Goal: Complete application form

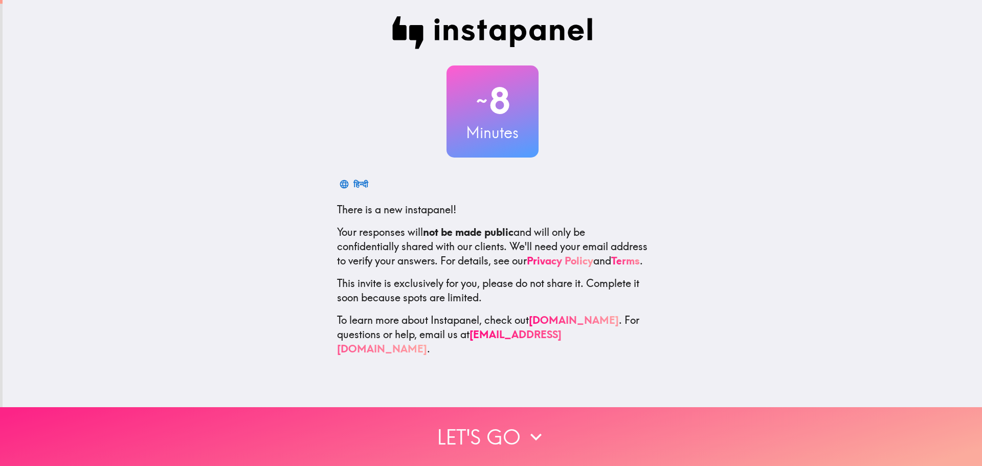
click at [529, 426] on icon "button" at bounding box center [536, 437] width 23 height 23
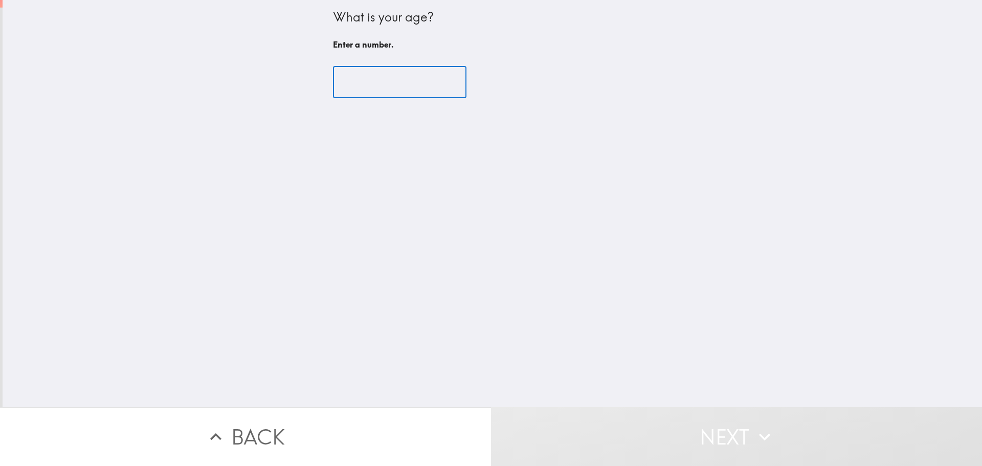
click at [368, 75] on input "number" at bounding box center [400, 82] width 134 height 32
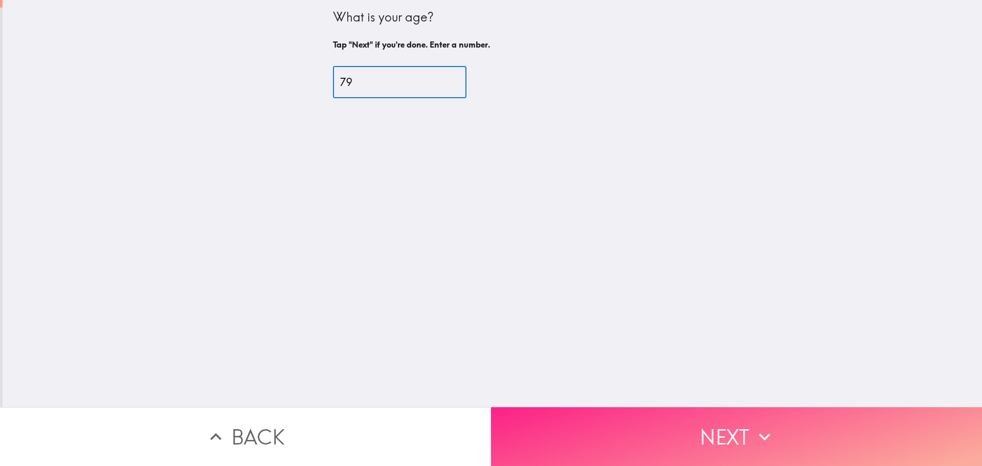
type input "79"
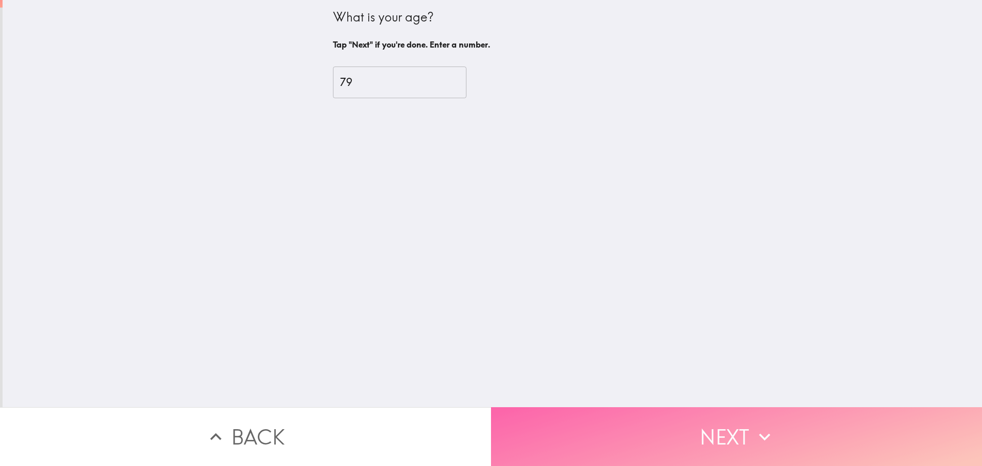
click at [755, 426] on icon "button" at bounding box center [764, 437] width 23 height 23
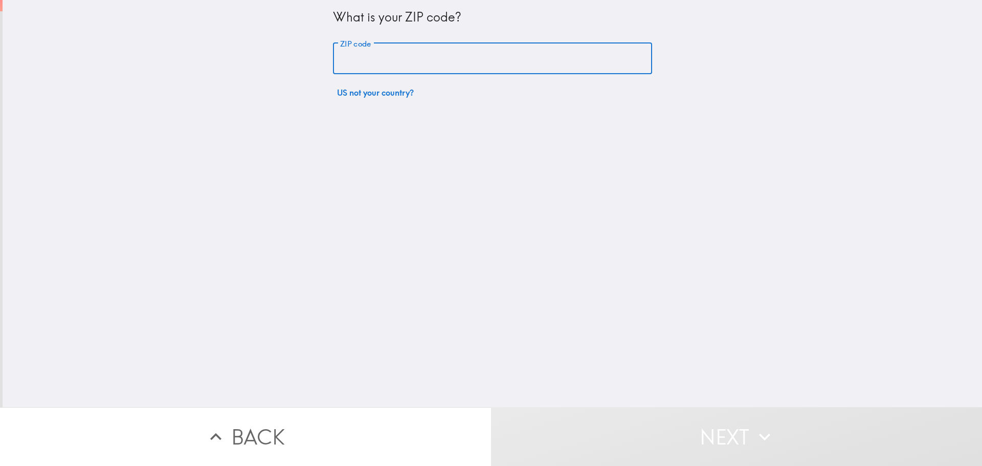
click at [416, 61] on input "ZIP code" at bounding box center [492, 59] width 319 height 32
type input "28636"
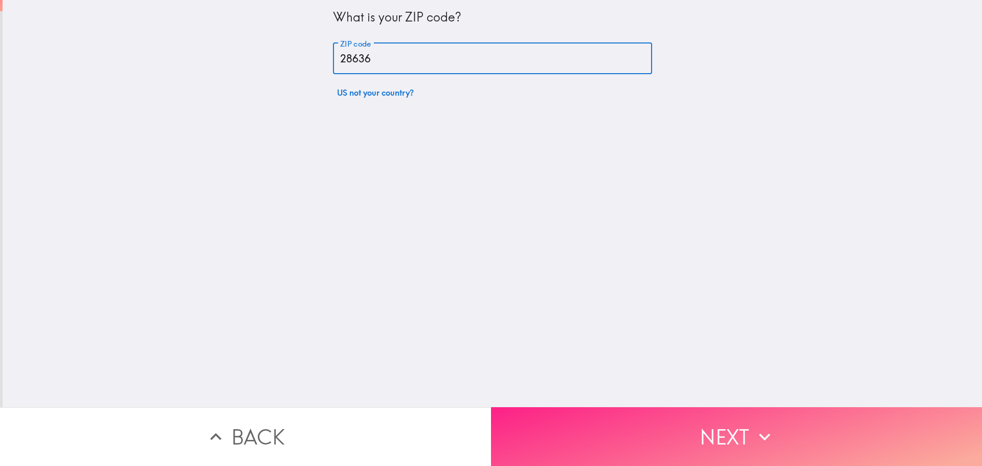
click at [528, 410] on button "Next" at bounding box center [736, 436] width 491 height 59
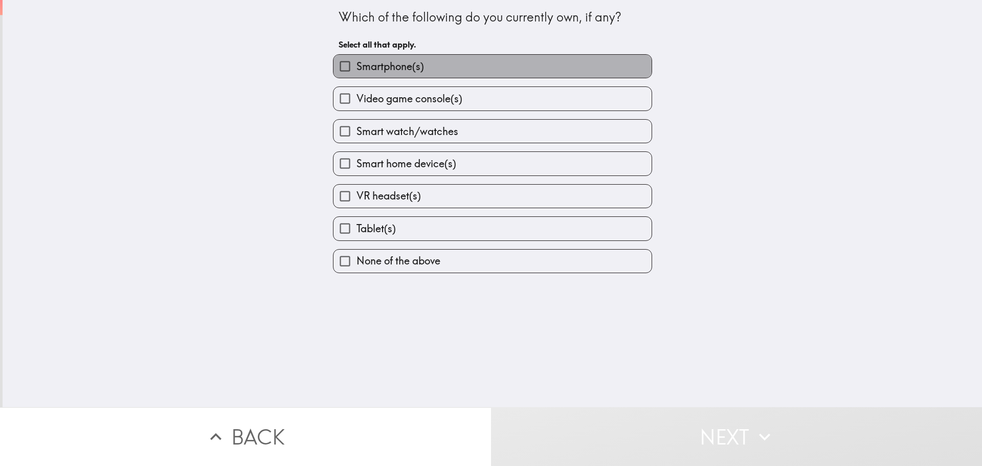
click at [357, 70] on span "Smartphone(s)" at bounding box center [391, 66] width 68 height 14
click at [352, 70] on input "Smartphone(s)" at bounding box center [345, 66] width 23 height 23
checkbox input "true"
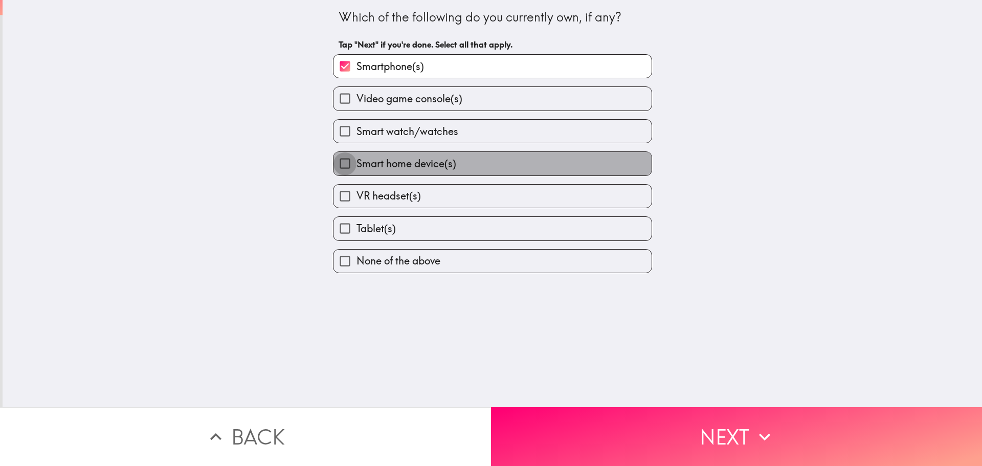
click at [342, 162] on input "Smart home device(s)" at bounding box center [345, 163] width 23 height 23
checkbox input "true"
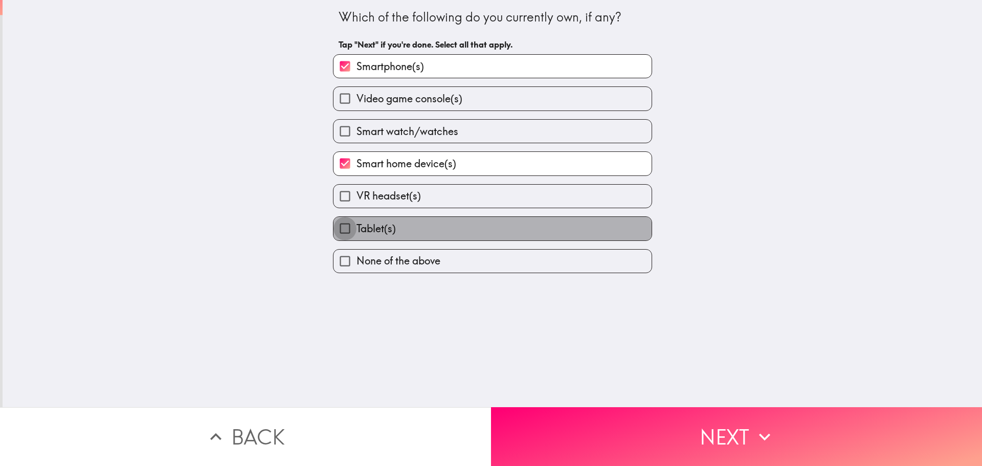
click at [335, 227] on input "Tablet(s)" at bounding box center [345, 228] width 23 height 23
checkbox input "true"
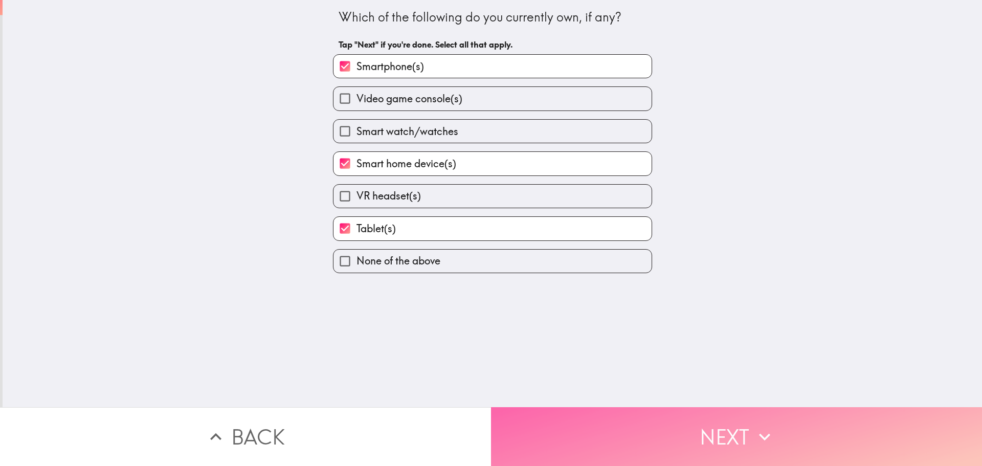
click at [534, 419] on button "Next" at bounding box center [736, 436] width 491 height 59
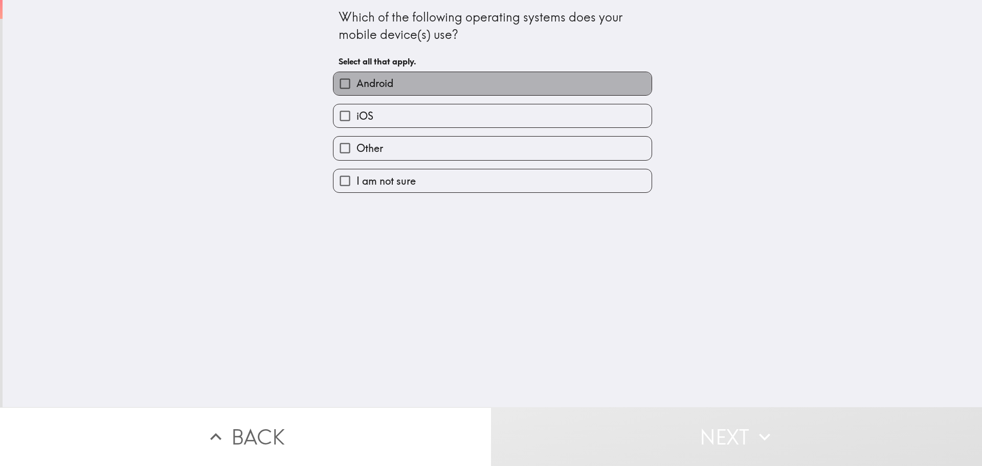
click at [357, 83] on span "Android" at bounding box center [375, 83] width 37 height 14
click at [351, 83] on input "Android" at bounding box center [345, 83] width 23 height 23
checkbox input "true"
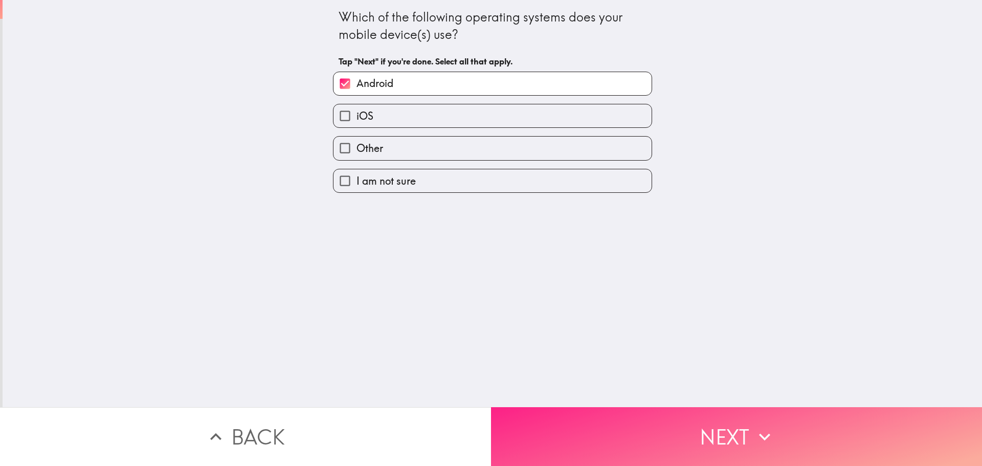
click at [538, 436] on button "Next" at bounding box center [736, 436] width 491 height 59
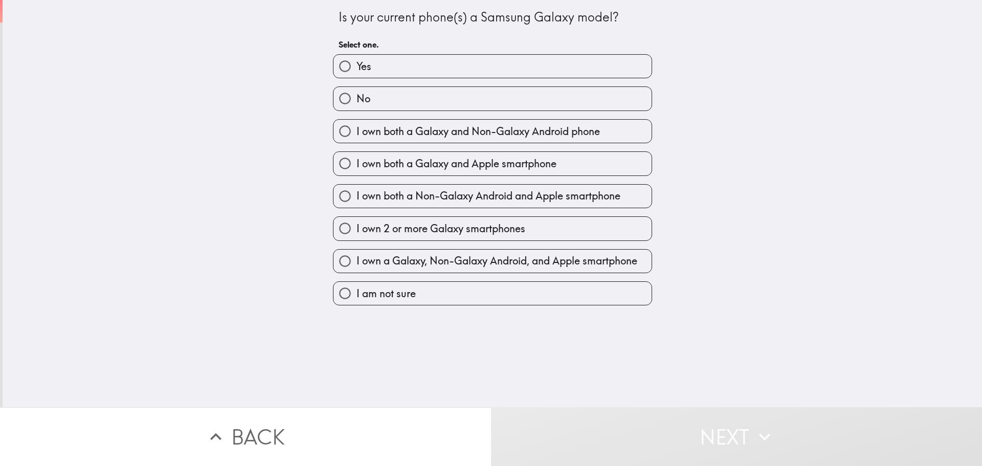
click at [368, 71] on label "Yes" at bounding box center [493, 66] width 318 height 23
click at [357, 71] on input "Yes" at bounding box center [345, 66] width 23 height 23
radio input "true"
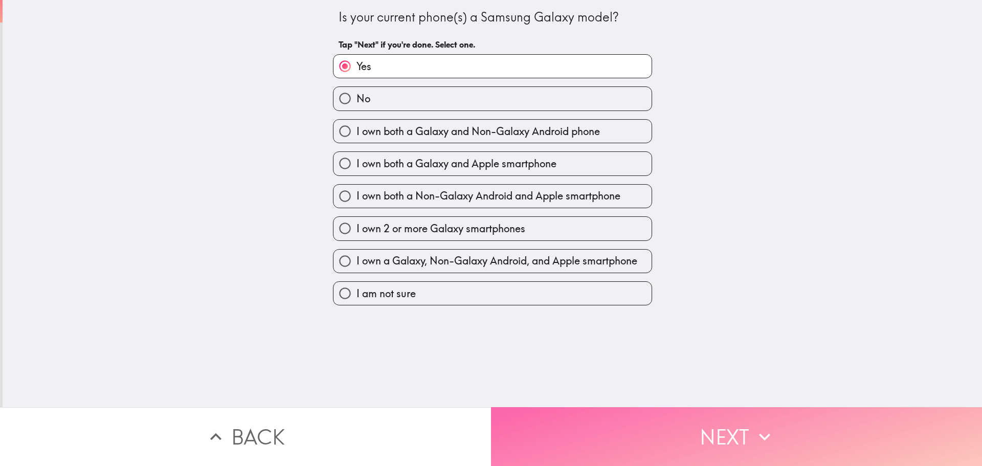
click at [541, 415] on button "Next" at bounding box center [736, 436] width 491 height 59
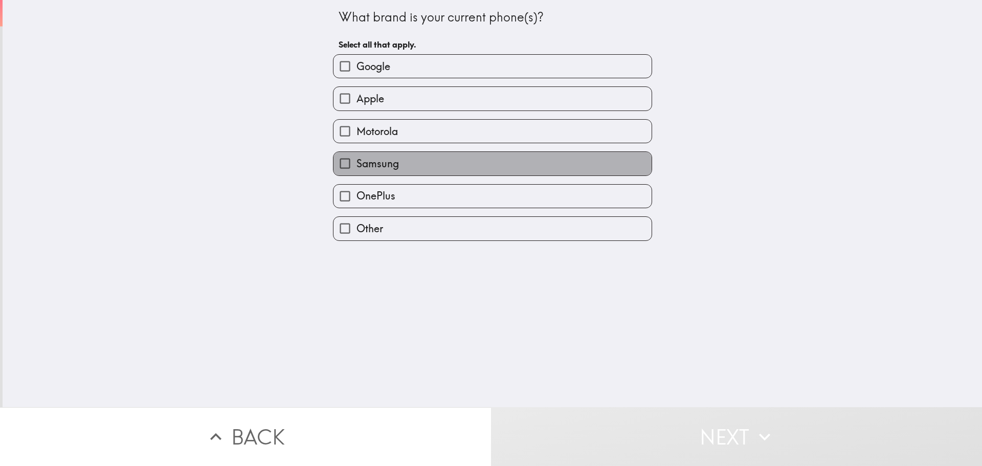
click at [375, 170] on span "Samsung" at bounding box center [378, 164] width 42 height 14
click at [357, 170] on input "Samsung" at bounding box center [345, 163] width 23 height 23
checkbox input "true"
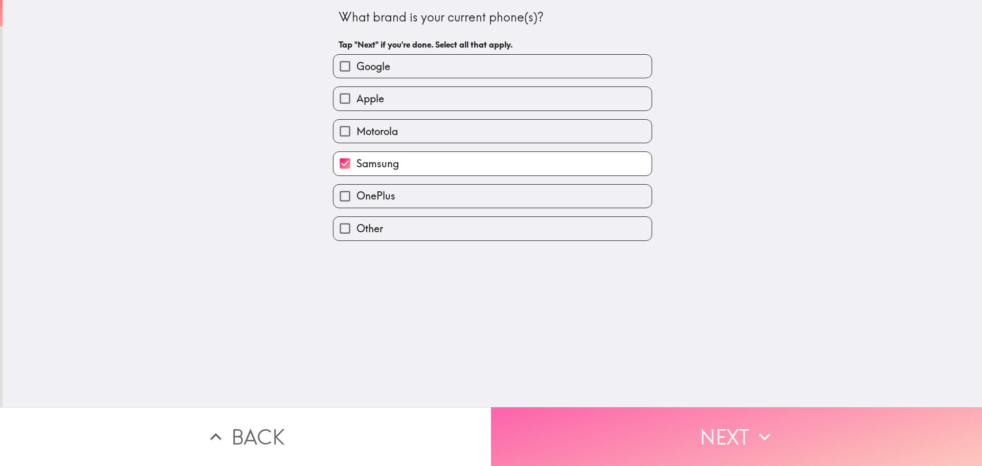
click at [519, 422] on button "Next" at bounding box center [736, 436] width 491 height 59
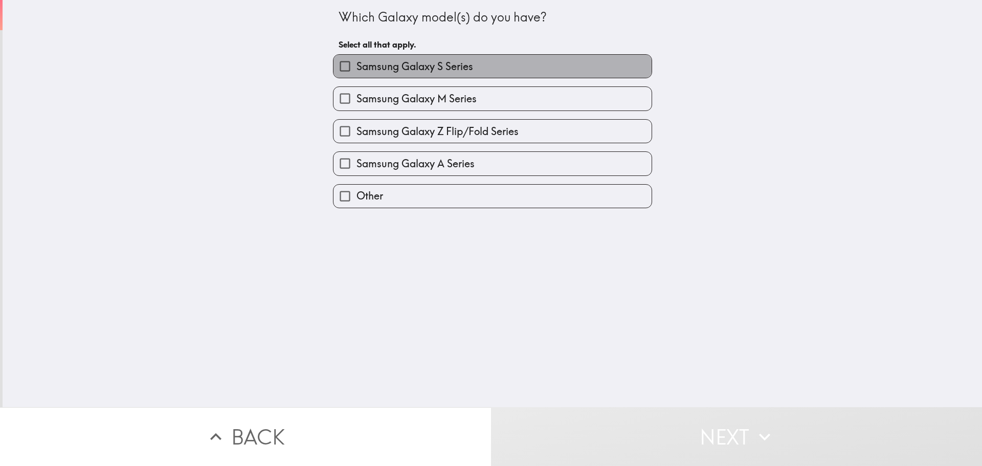
click at [377, 65] on span "Samsung Galaxy S Series" at bounding box center [415, 66] width 117 height 14
click at [357, 65] on input "Samsung Galaxy S Series" at bounding box center [345, 66] width 23 height 23
checkbox input "true"
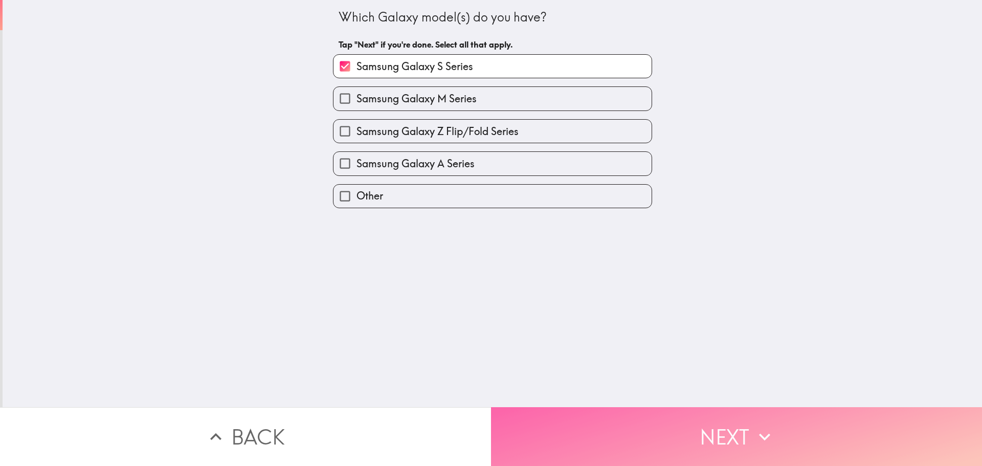
click at [539, 446] on button "Next" at bounding box center [736, 436] width 491 height 59
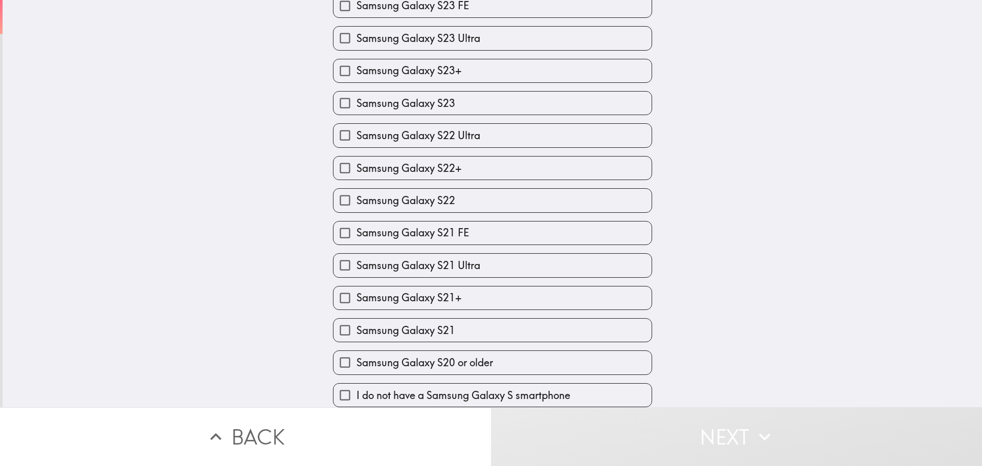
scroll to position [360, 0]
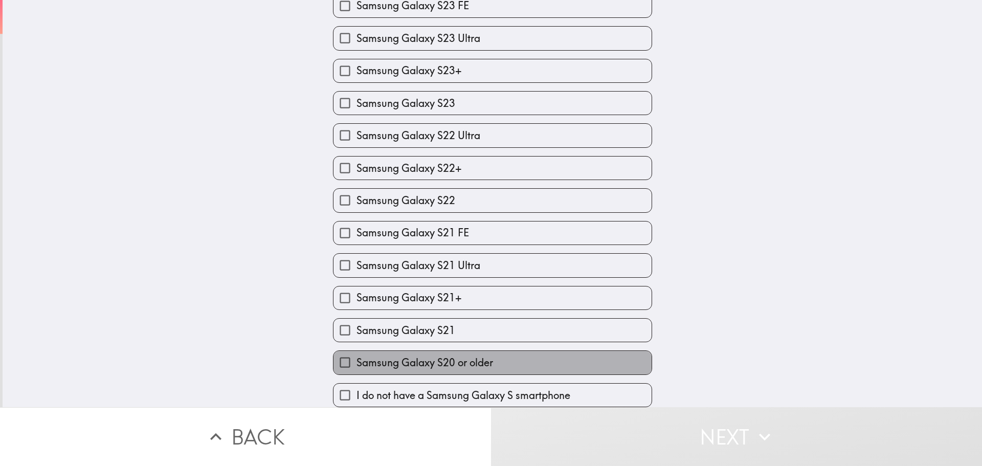
click at [412, 356] on span "Samsung Galaxy S20 or older" at bounding box center [425, 363] width 137 height 14
click at [357, 354] on input "Samsung Galaxy S20 or older" at bounding box center [345, 362] width 23 height 23
checkbox input "true"
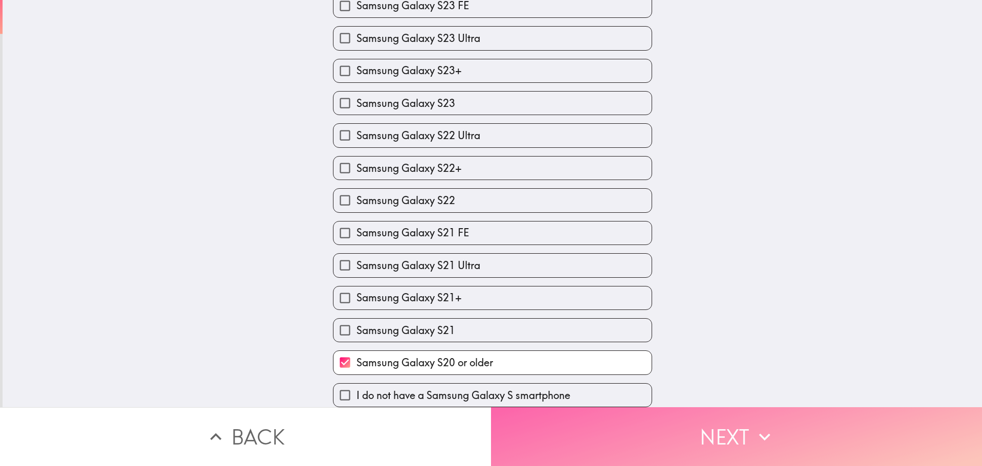
click at [573, 439] on button "Next" at bounding box center [736, 436] width 491 height 59
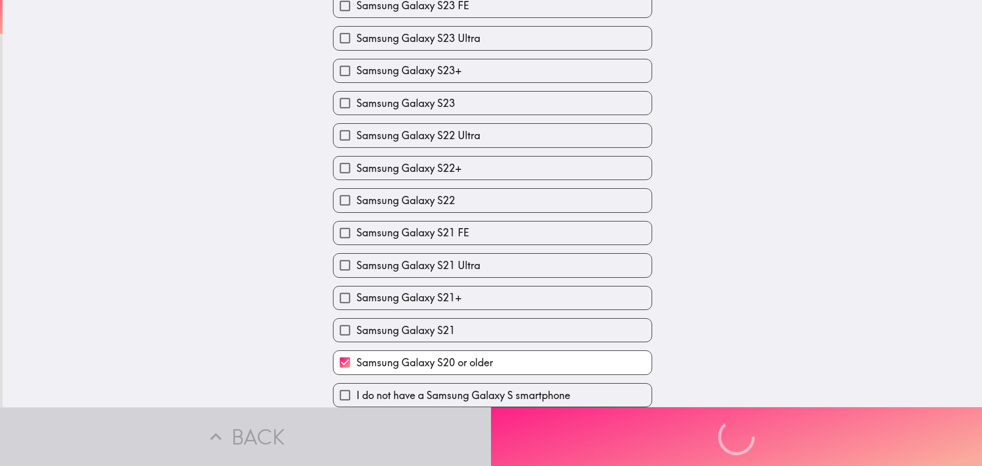
scroll to position [0, 0]
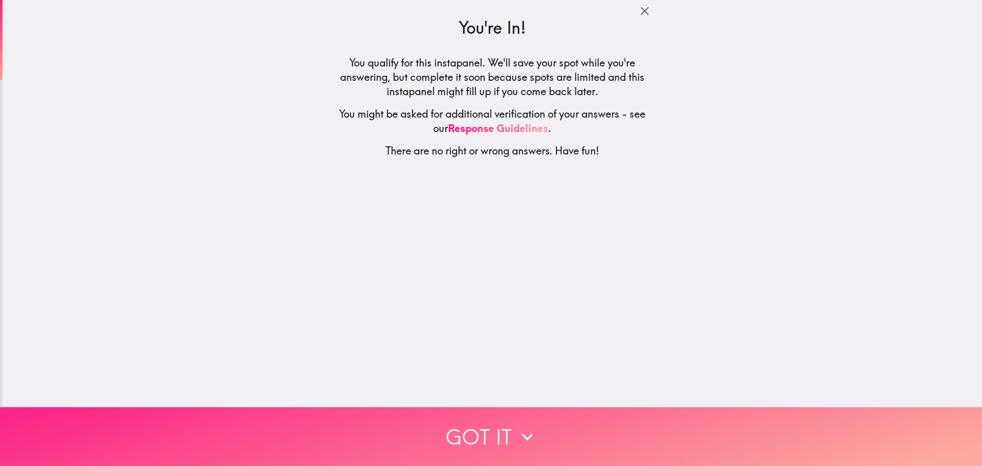
click at [613, 437] on button "Got it" at bounding box center [491, 436] width 982 height 59
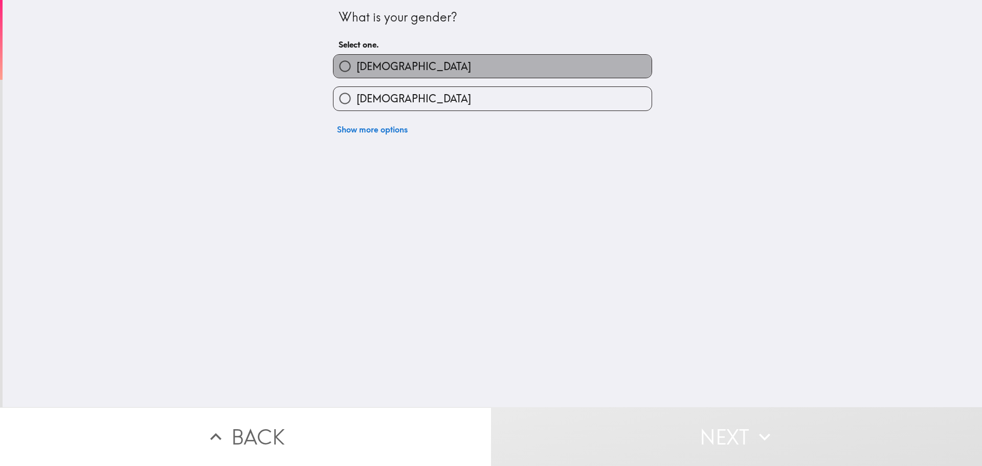
click at [409, 65] on label "[DEMOGRAPHIC_DATA]" at bounding box center [493, 66] width 318 height 23
click at [357, 65] on input "[DEMOGRAPHIC_DATA]" at bounding box center [345, 66] width 23 height 23
radio input "true"
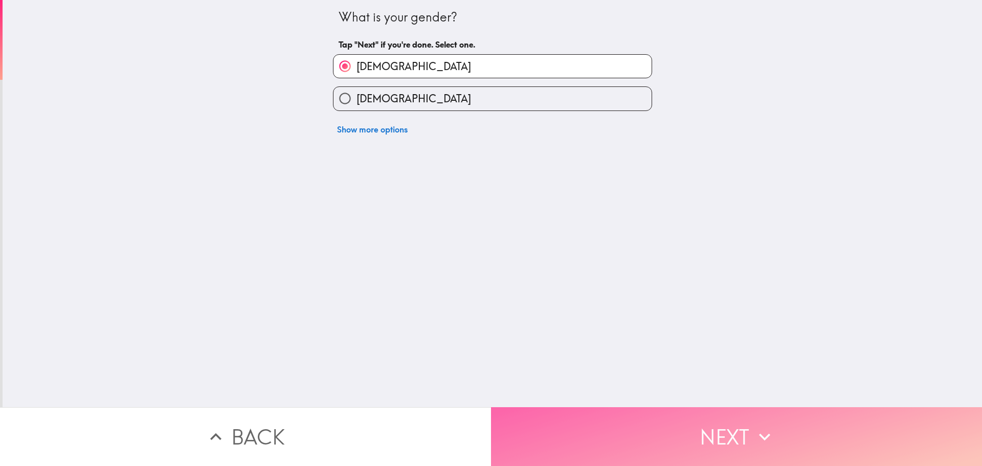
click at [538, 448] on button "Next" at bounding box center [736, 436] width 491 height 59
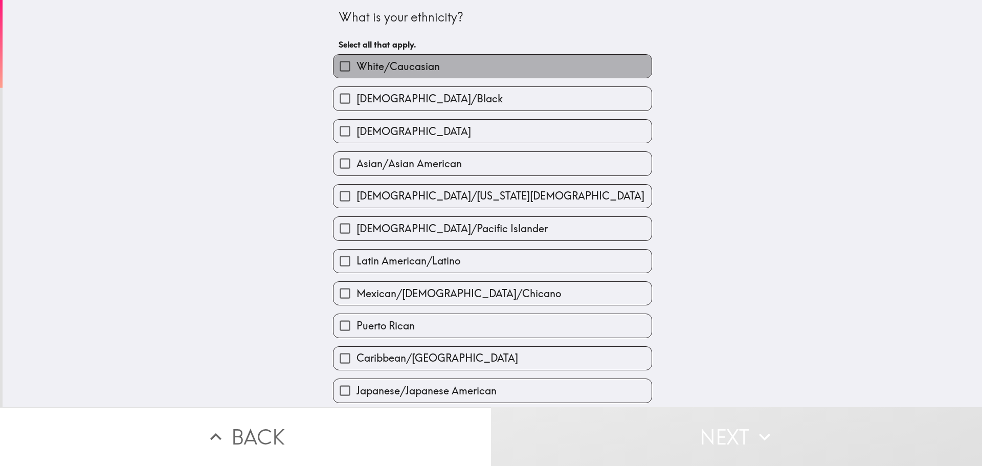
click at [373, 66] on span "White/Caucasian" at bounding box center [398, 66] width 83 height 14
click at [357, 66] on input "White/Caucasian" at bounding box center [345, 66] width 23 height 23
checkbox input "true"
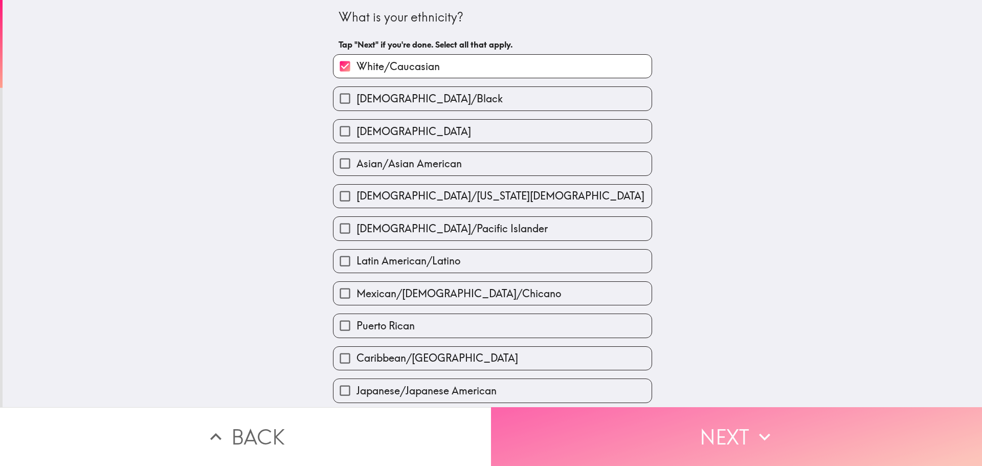
click at [563, 436] on button "Next" at bounding box center [736, 436] width 491 height 59
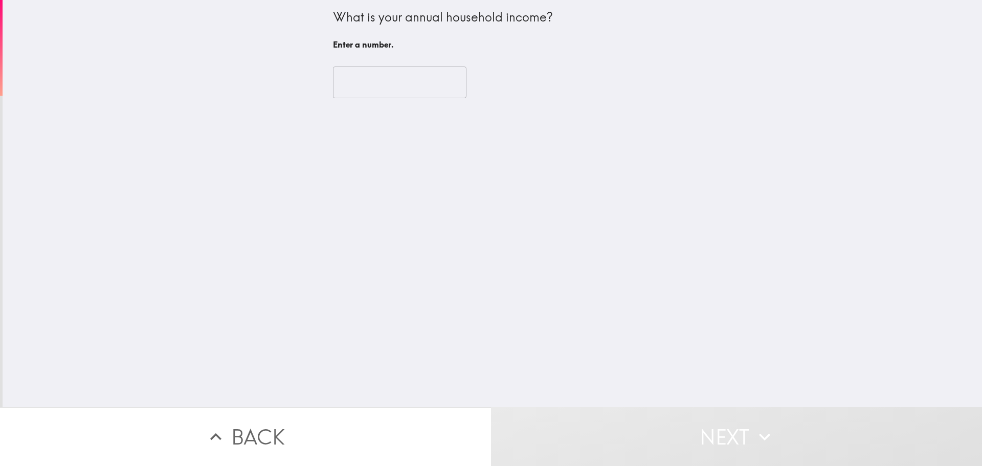
click at [394, 85] on input "number" at bounding box center [400, 82] width 134 height 32
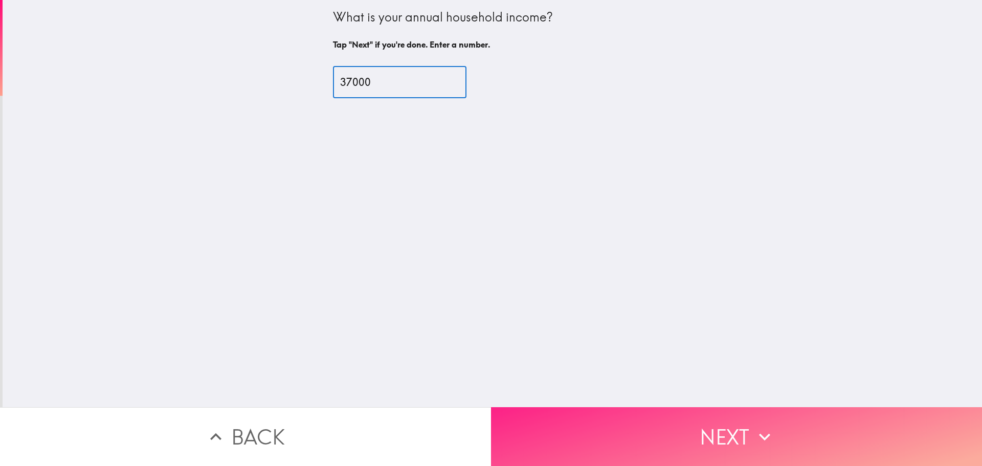
type input "37000"
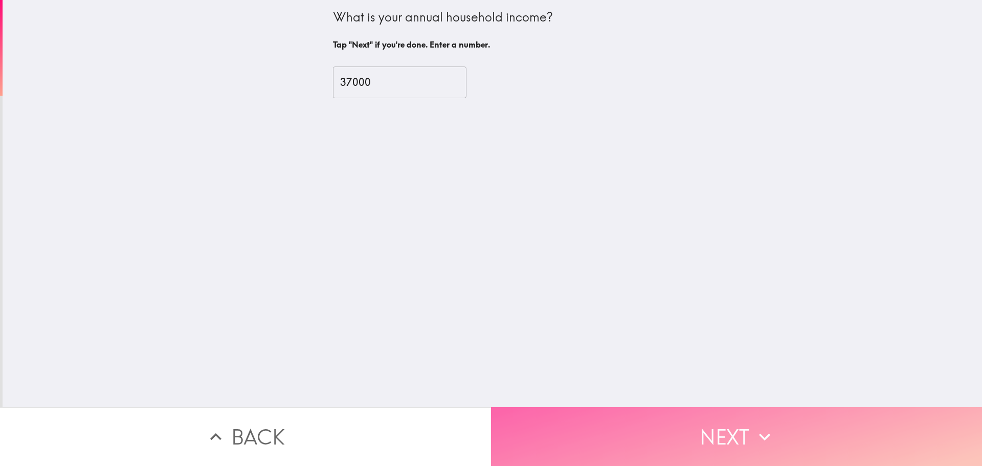
click at [707, 442] on button "Next" at bounding box center [736, 436] width 491 height 59
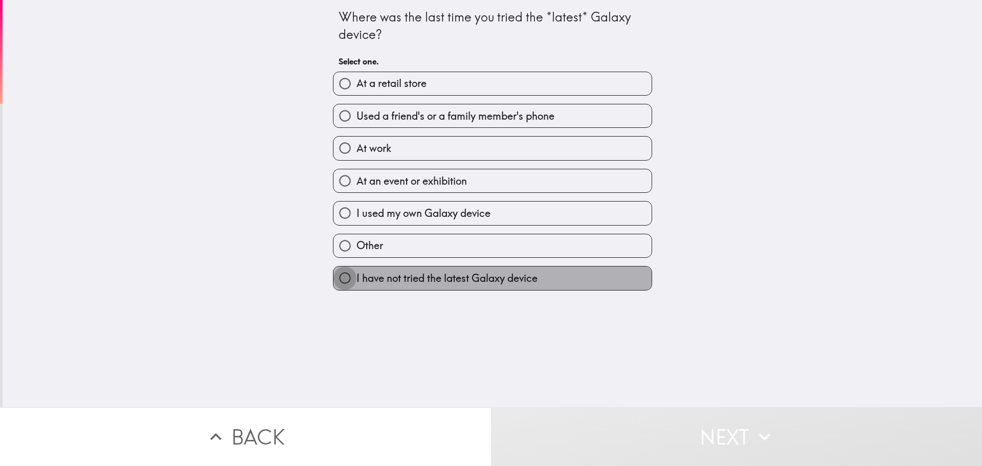
click at [347, 279] on input "I have not tried the latest Galaxy device" at bounding box center [345, 278] width 23 height 23
radio input "true"
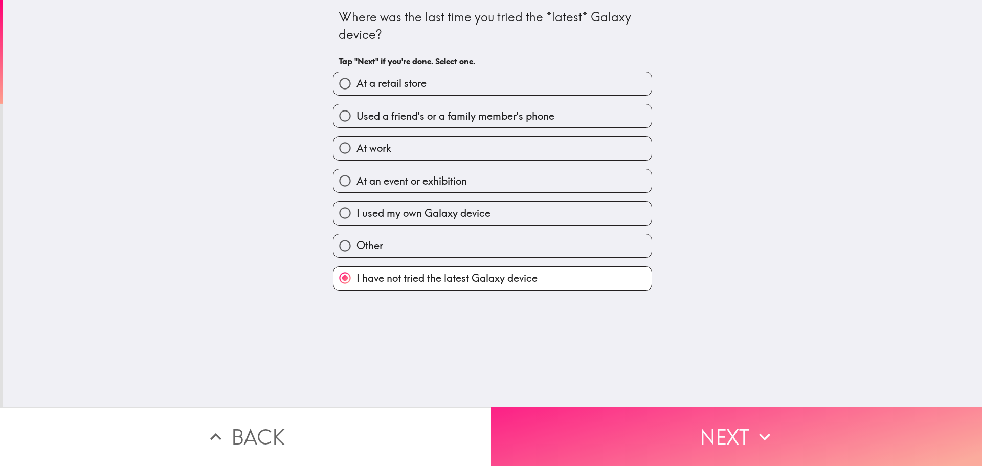
click at [567, 432] on button "Next" at bounding box center [736, 436] width 491 height 59
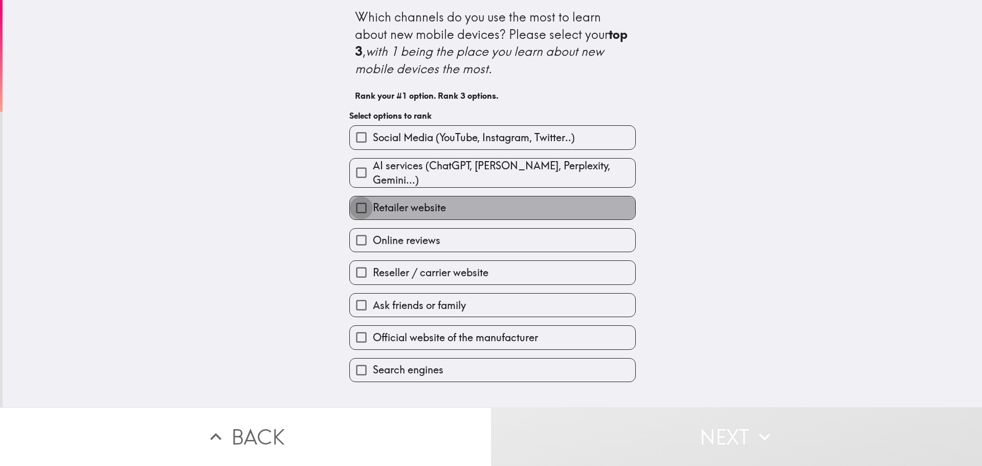
click at [353, 203] on input "Retailer website" at bounding box center [361, 207] width 23 height 23
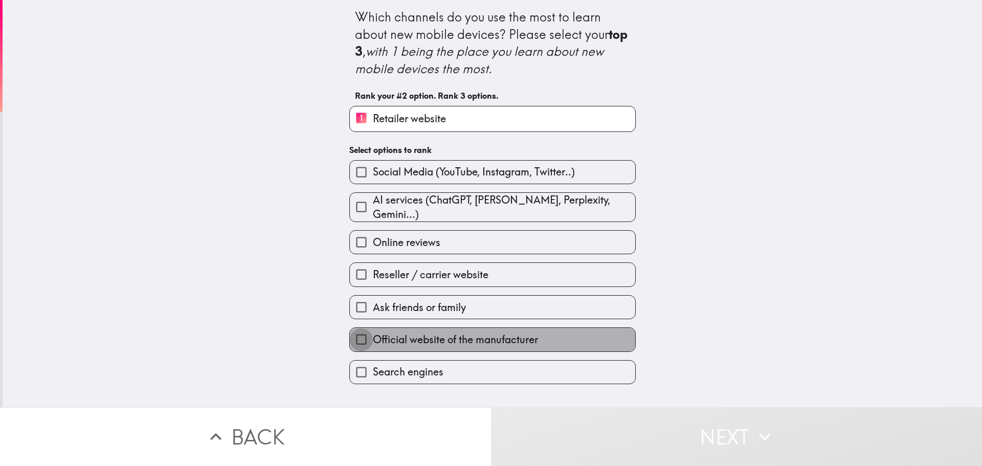
click at [364, 335] on input "Official website of the manufacturer" at bounding box center [361, 339] width 23 height 23
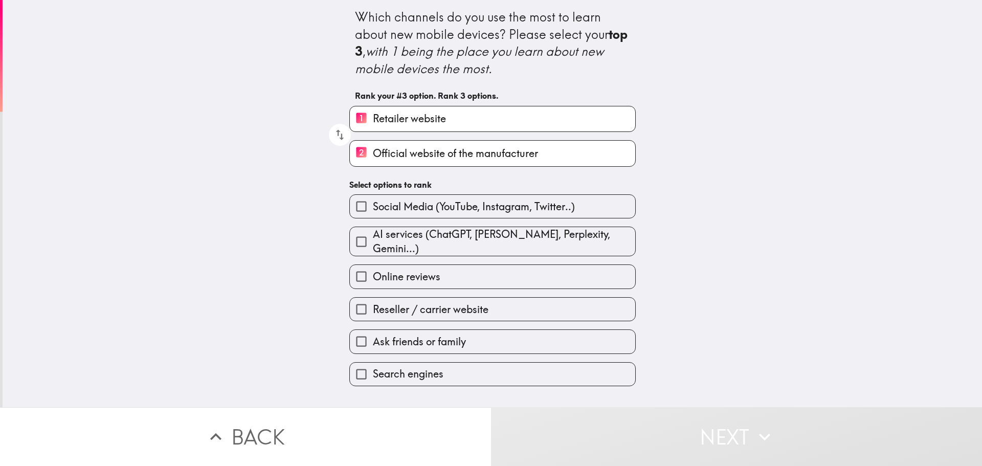
click at [350, 269] on input "Online reviews" at bounding box center [361, 276] width 23 height 23
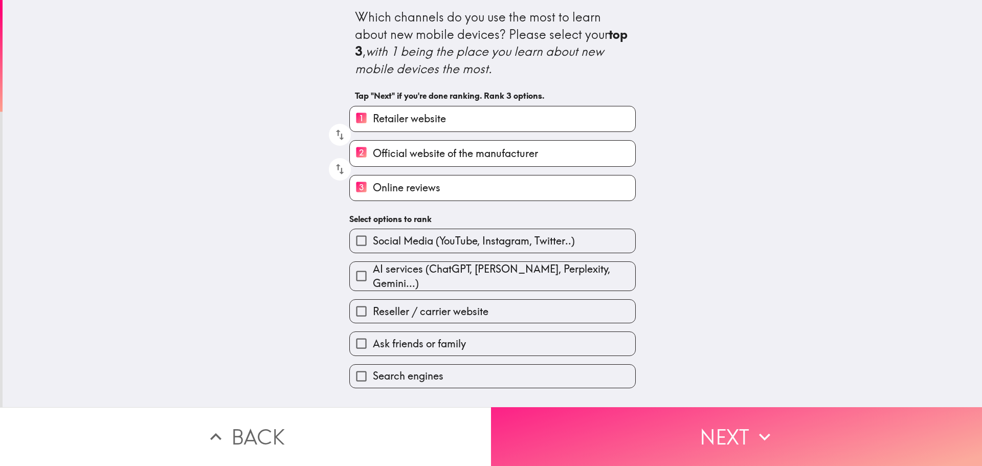
click at [608, 435] on button "Next" at bounding box center [736, 436] width 491 height 59
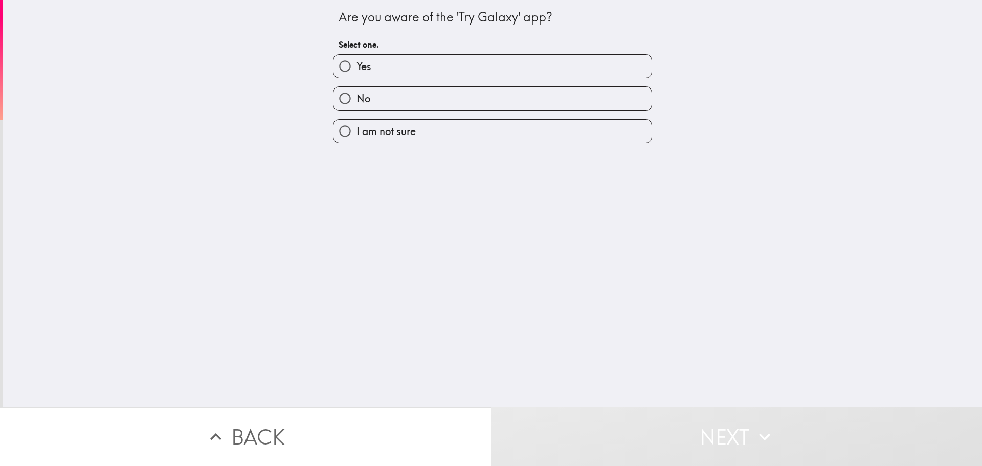
click at [343, 103] on input "No" at bounding box center [345, 98] width 23 height 23
radio input "true"
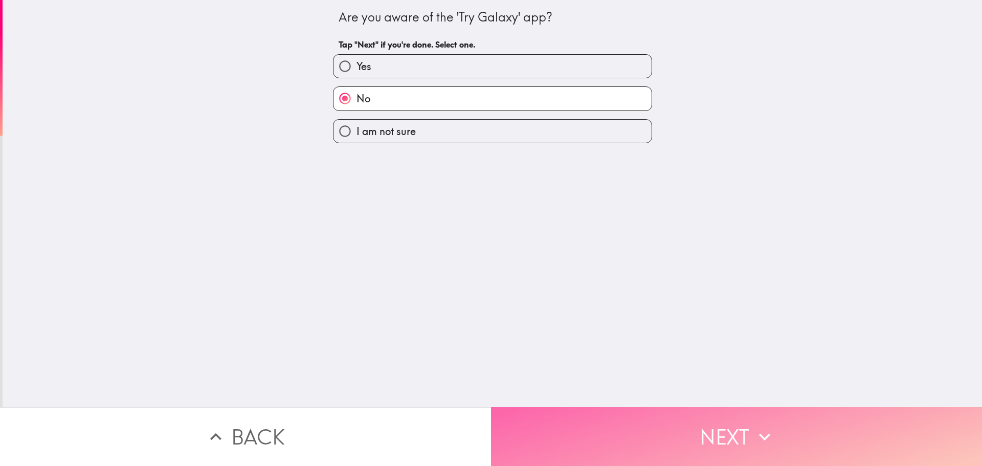
click at [663, 429] on button "Next" at bounding box center [736, 436] width 491 height 59
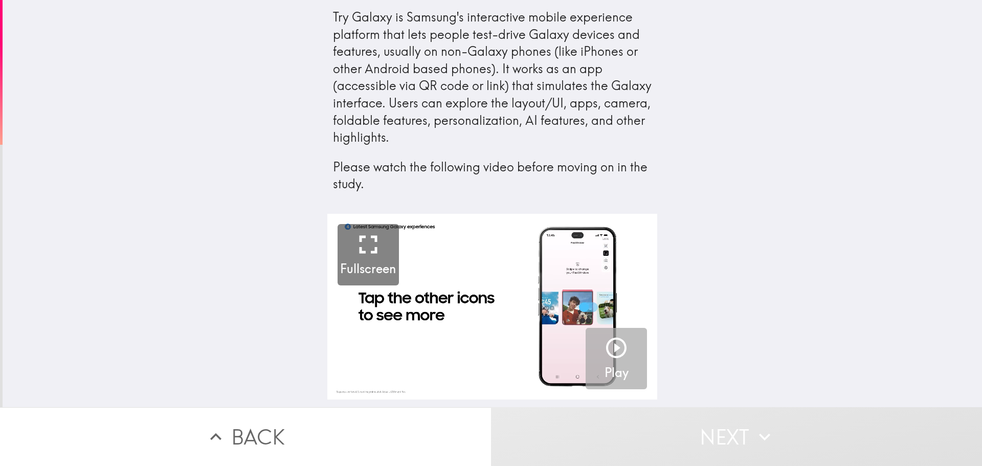
click at [607, 349] on icon "button" at bounding box center [616, 348] width 20 height 20
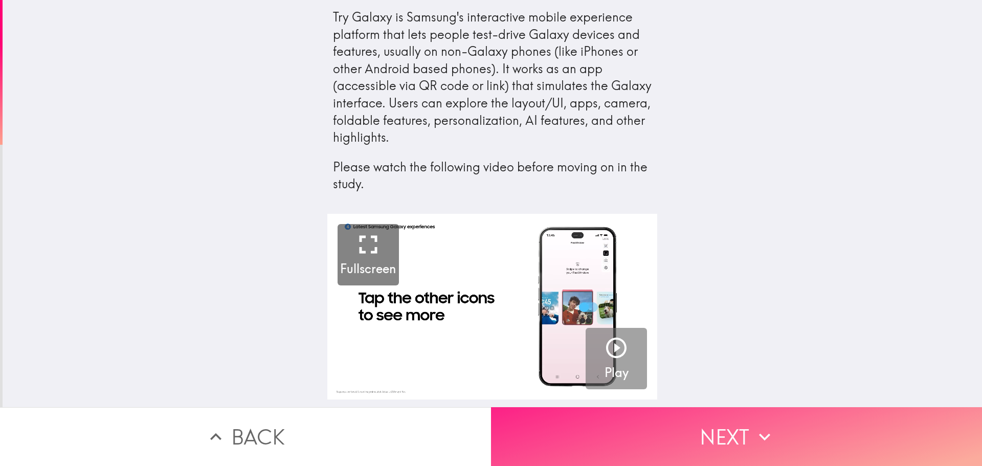
click at [755, 426] on icon "button" at bounding box center [764, 437] width 23 height 23
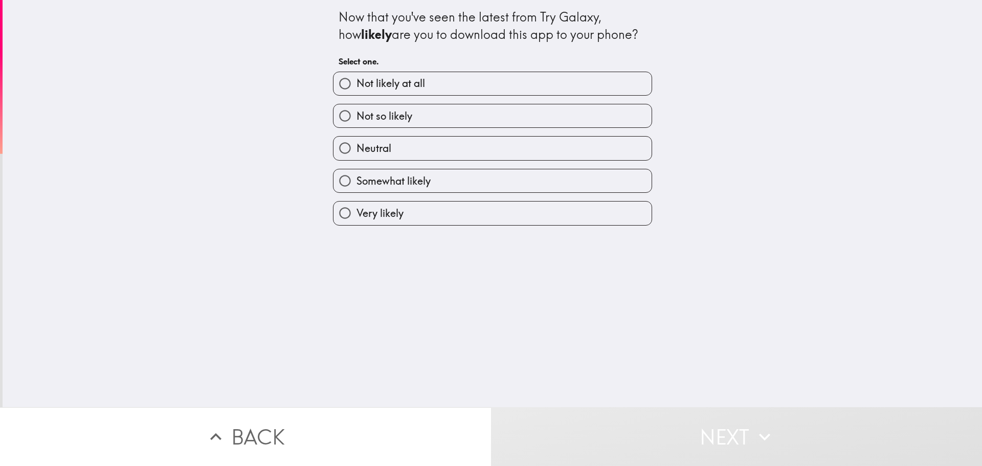
click at [365, 183] on span "Somewhat likely" at bounding box center [394, 181] width 74 height 14
click at [357, 183] on input "Somewhat likely" at bounding box center [345, 180] width 23 height 23
radio input "true"
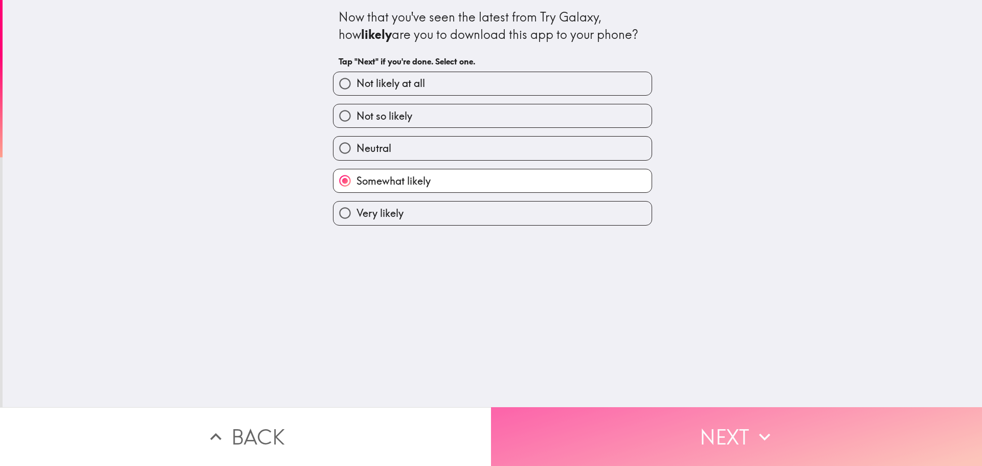
click at [642, 420] on button "Next" at bounding box center [736, 436] width 491 height 59
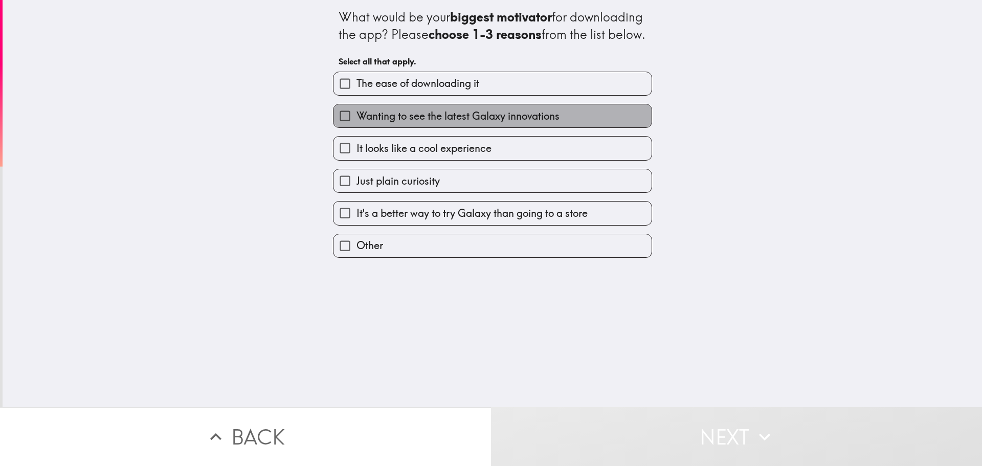
click at [360, 123] on span "Wanting to see the latest Galaxy innovations" at bounding box center [458, 116] width 203 height 14
click at [357, 127] on input "Wanting to see the latest Galaxy innovations" at bounding box center [345, 115] width 23 height 23
checkbox input "true"
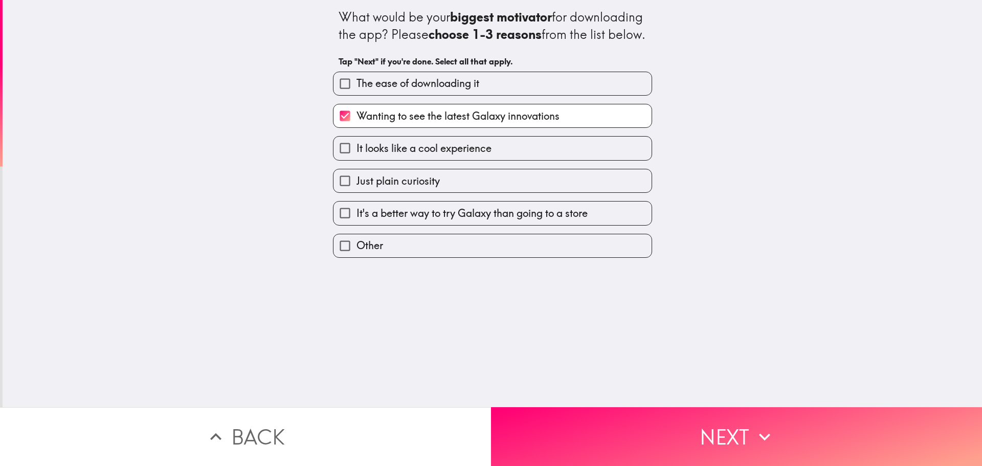
click at [357, 156] on span "It looks like a cool experience" at bounding box center [424, 148] width 135 height 14
click at [357, 160] on input "It looks like a cool experience" at bounding box center [345, 148] width 23 height 23
checkbox input "true"
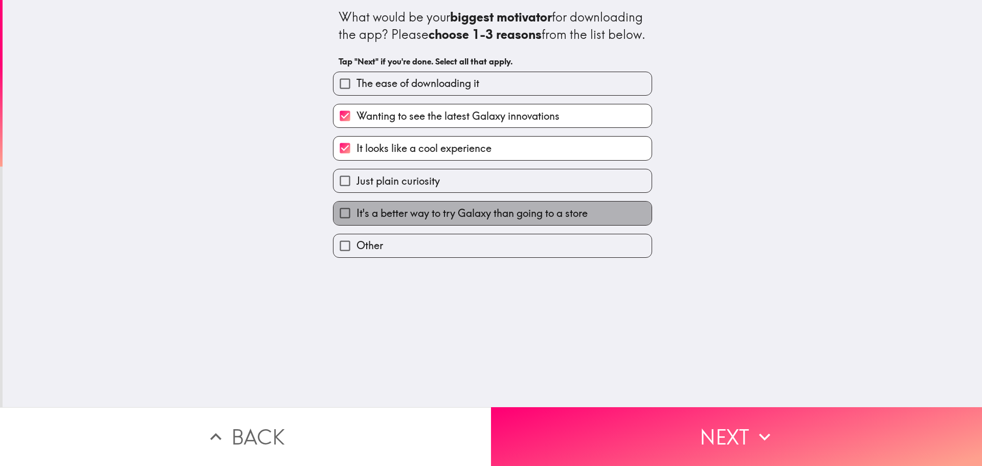
click at [389, 220] on span "It's a better way to try Galaxy than going to a store" at bounding box center [472, 213] width 231 height 14
click at [357, 225] on input "It's a better way to try Galaxy than going to a store" at bounding box center [345, 213] width 23 height 23
checkbox input "true"
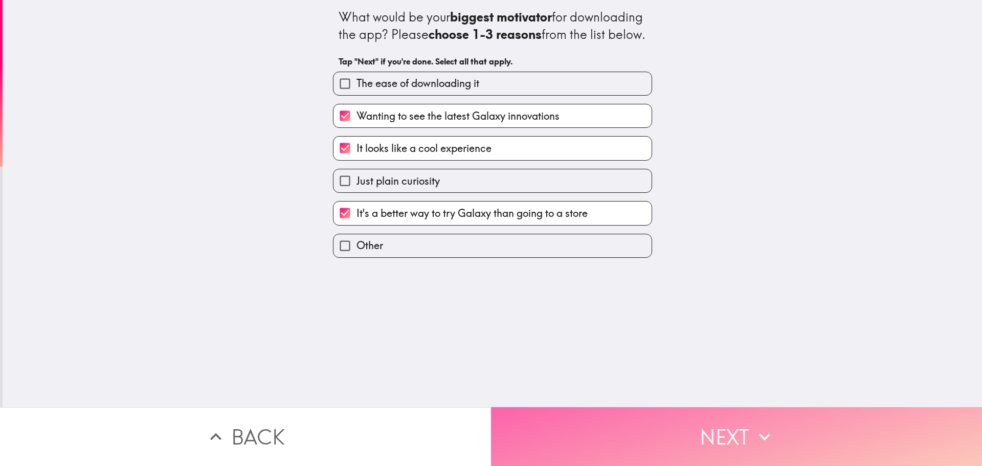
click at [688, 417] on button "Next" at bounding box center [736, 436] width 491 height 59
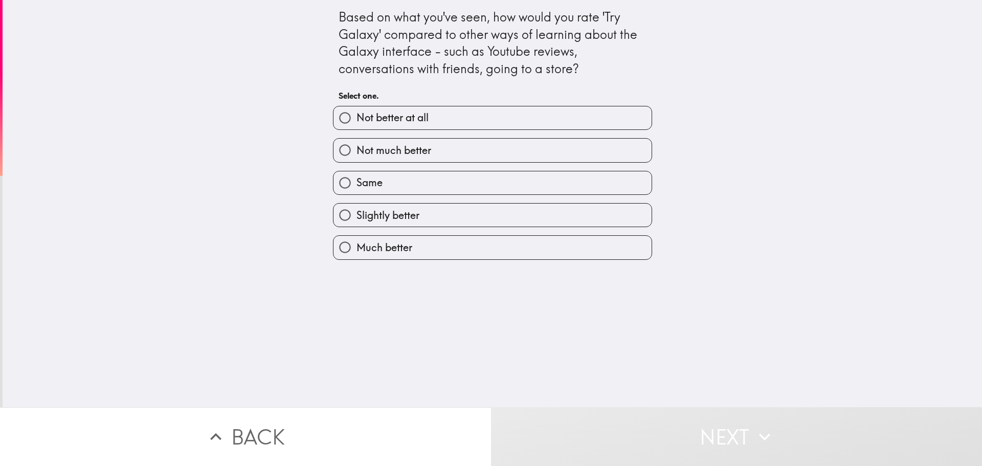
click at [387, 216] on span "Slightly better" at bounding box center [388, 215] width 63 height 14
click at [357, 216] on input "Slightly better" at bounding box center [345, 215] width 23 height 23
radio input "true"
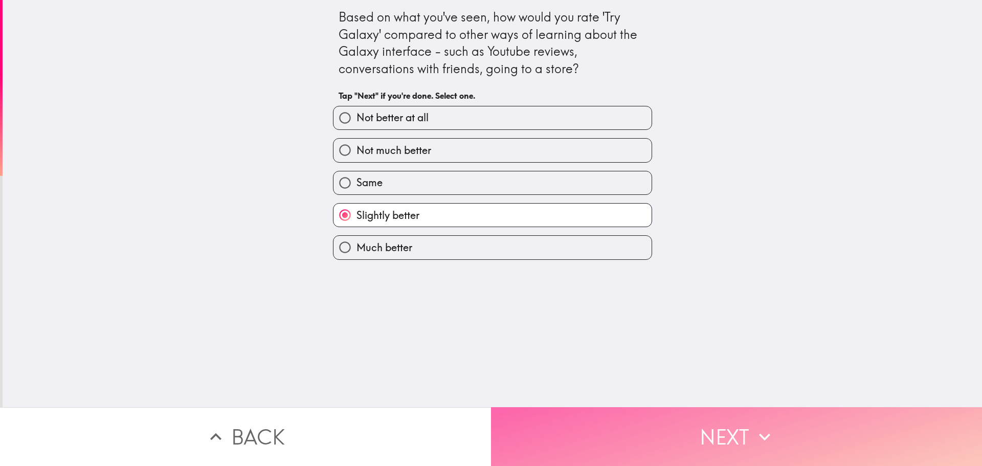
click at [542, 419] on button "Next" at bounding box center [736, 436] width 491 height 59
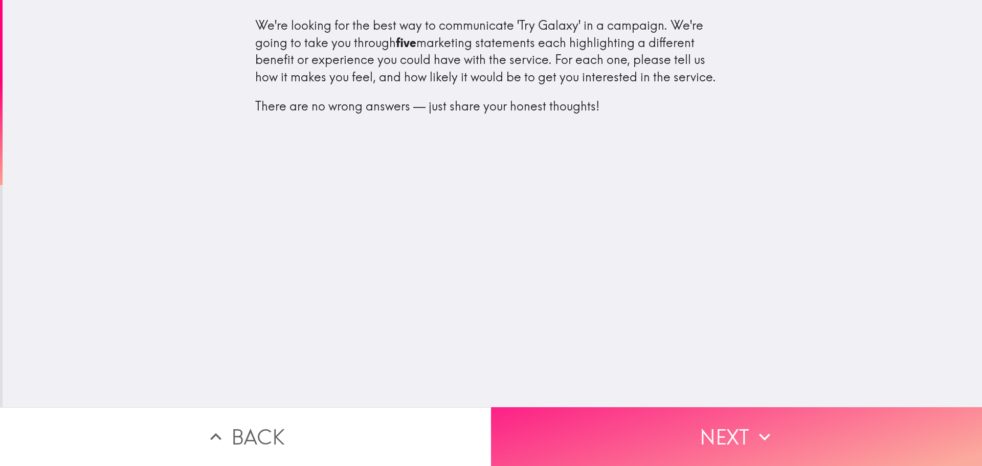
click at [758, 426] on icon "button" at bounding box center [764, 437] width 23 height 23
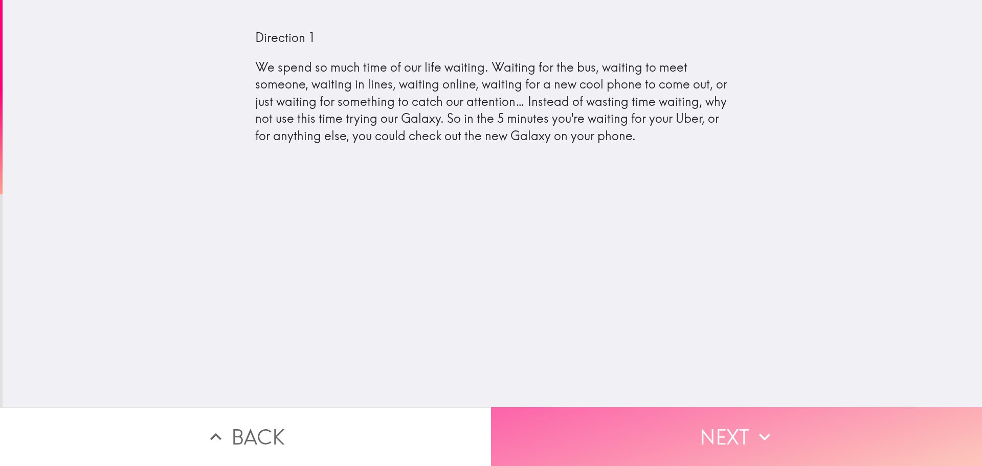
click at [701, 419] on button "Next" at bounding box center [736, 436] width 491 height 59
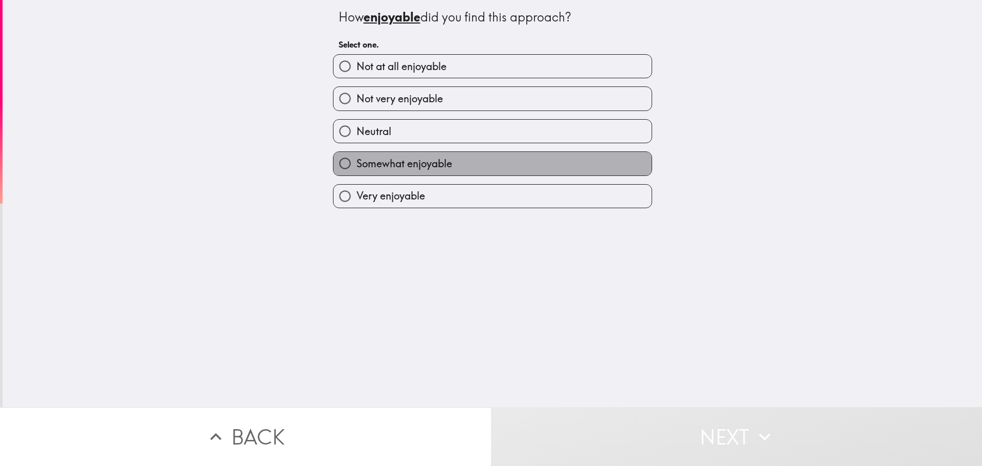
click at [359, 164] on span "Somewhat enjoyable" at bounding box center [405, 164] width 96 height 14
click at [357, 164] on input "Somewhat enjoyable" at bounding box center [345, 163] width 23 height 23
radio input "true"
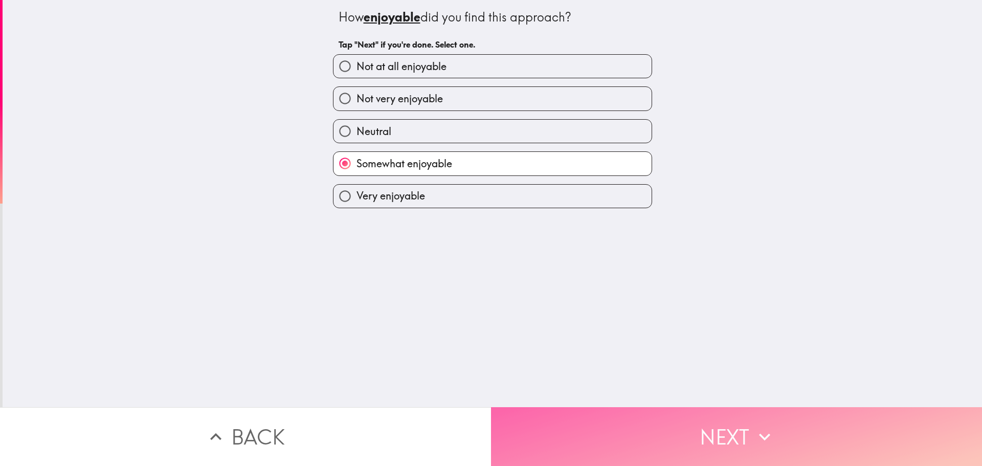
click at [540, 418] on button "Next" at bounding box center [736, 436] width 491 height 59
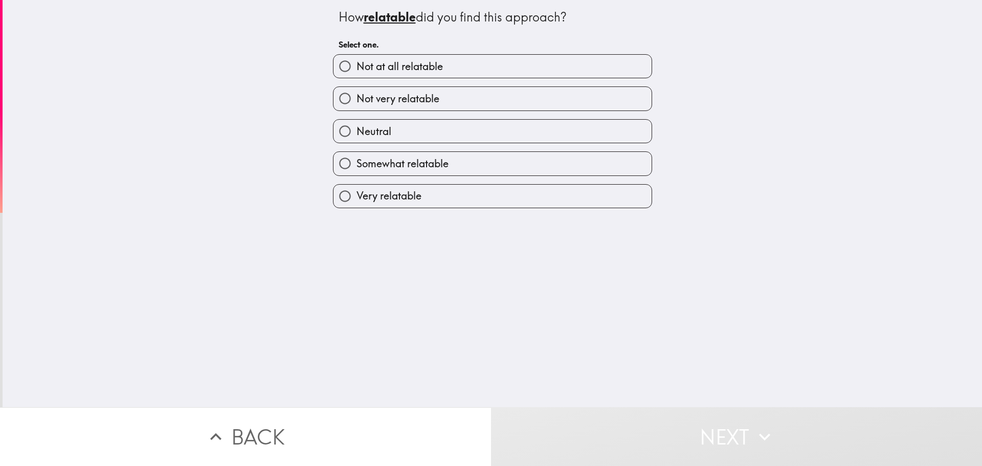
click at [363, 134] on span "Neutral" at bounding box center [374, 131] width 35 height 14
click at [357, 134] on input "Neutral" at bounding box center [345, 131] width 23 height 23
radio input "true"
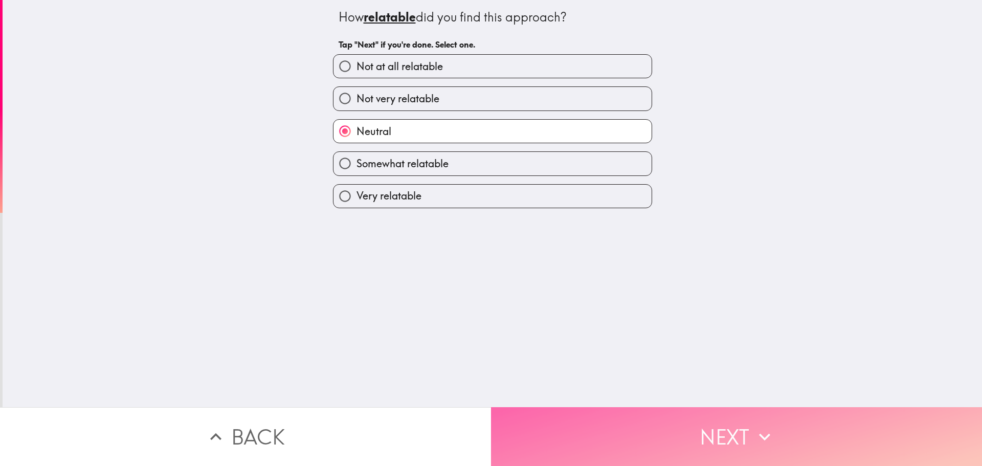
click at [642, 422] on button "Next" at bounding box center [736, 436] width 491 height 59
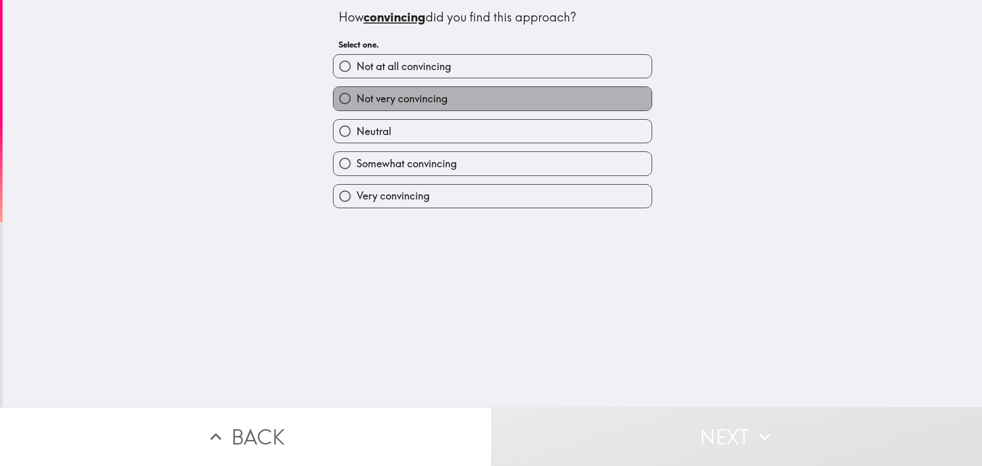
click at [370, 104] on span "Not very convincing" at bounding box center [402, 99] width 91 height 14
click at [357, 104] on input "Not very convincing" at bounding box center [345, 98] width 23 height 23
radio input "true"
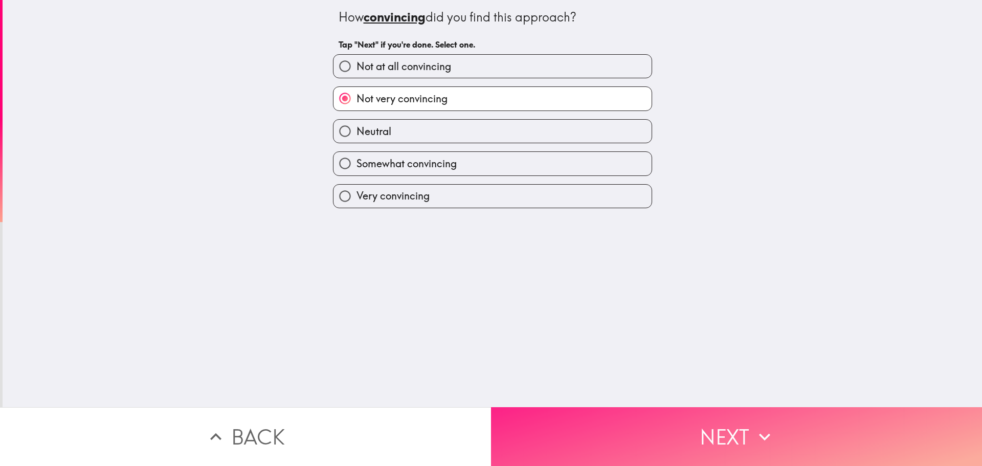
click at [557, 419] on button "Next" at bounding box center [736, 436] width 491 height 59
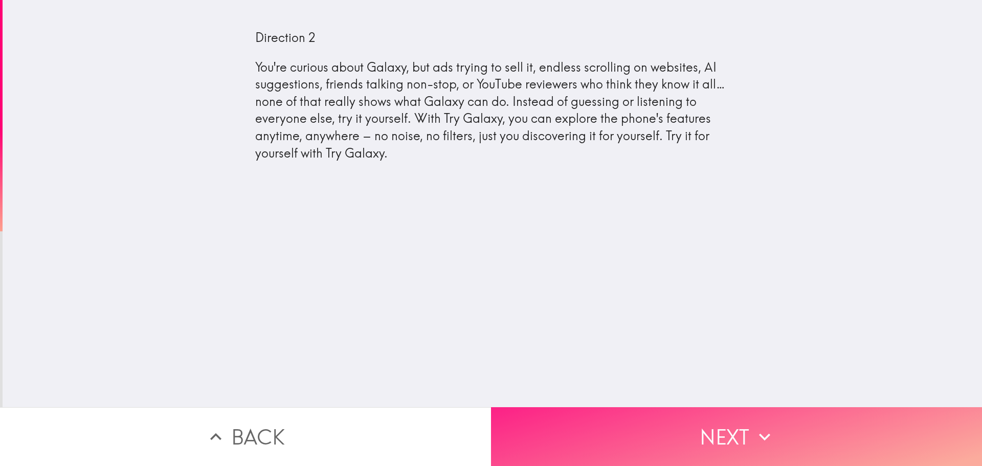
click at [726, 445] on button "Next" at bounding box center [736, 436] width 491 height 59
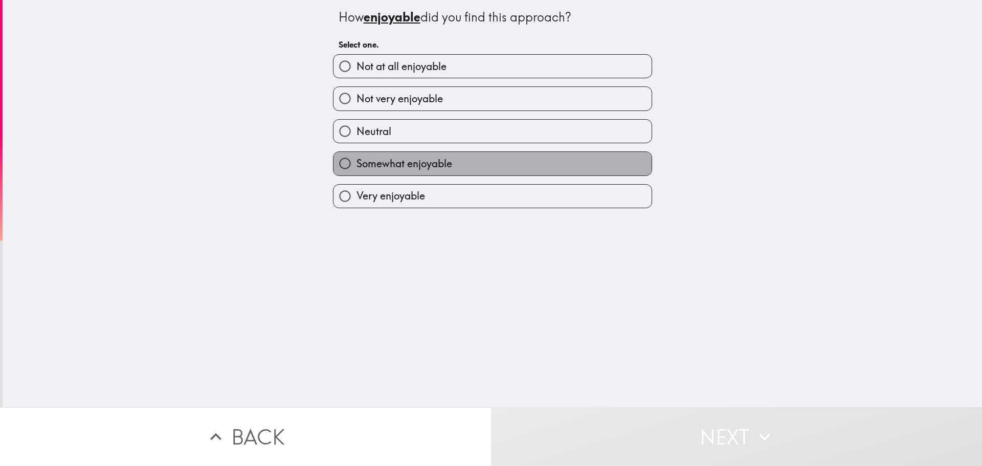
click at [458, 166] on label "Somewhat enjoyable" at bounding box center [493, 163] width 318 height 23
click at [357, 166] on input "Somewhat enjoyable" at bounding box center [345, 163] width 23 height 23
radio input "true"
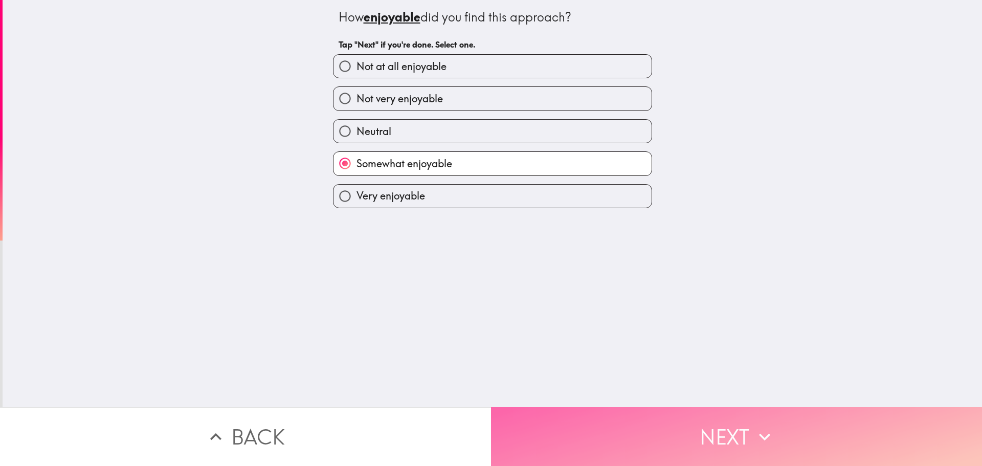
click at [520, 420] on button "Next" at bounding box center [736, 436] width 491 height 59
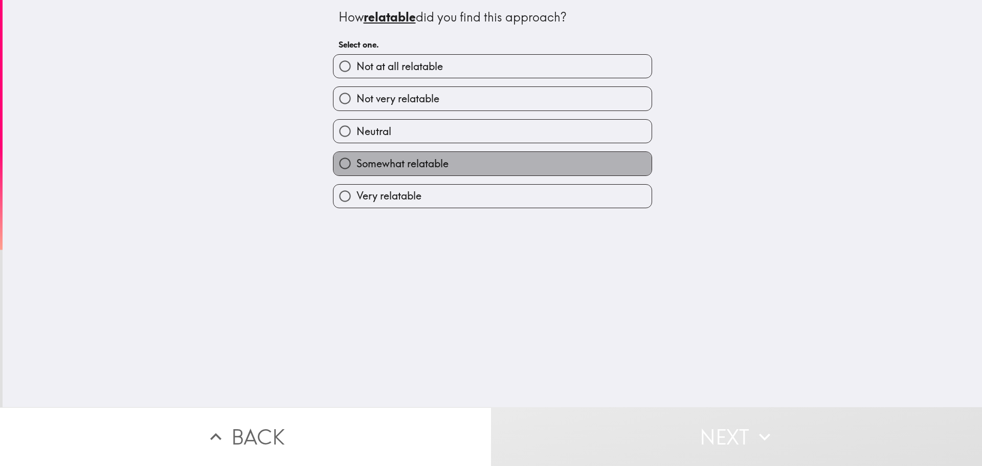
click at [402, 165] on span "Somewhat relatable" at bounding box center [403, 164] width 92 height 14
click at [357, 165] on input "Somewhat relatable" at bounding box center [345, 163] width 23 height 23
radio input "true"
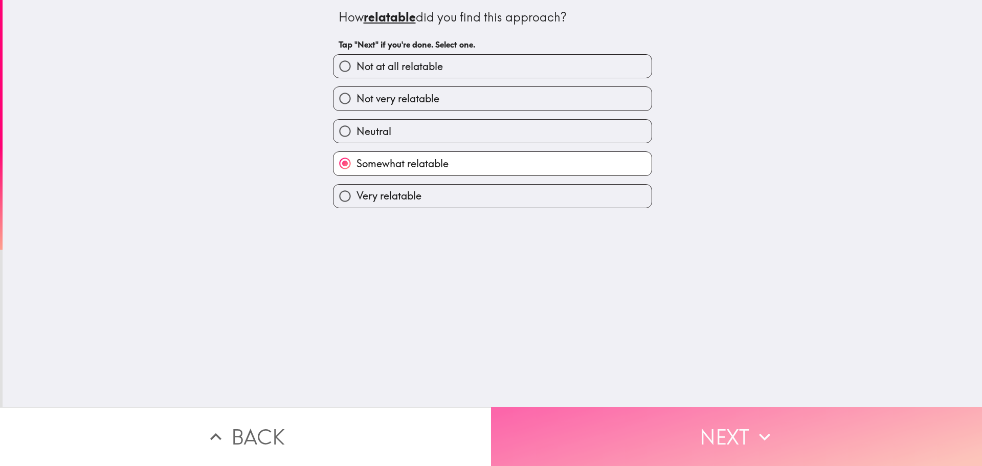
click at [534, 448] on button "Next" at bounding box center [736, 436] width 491 height 59
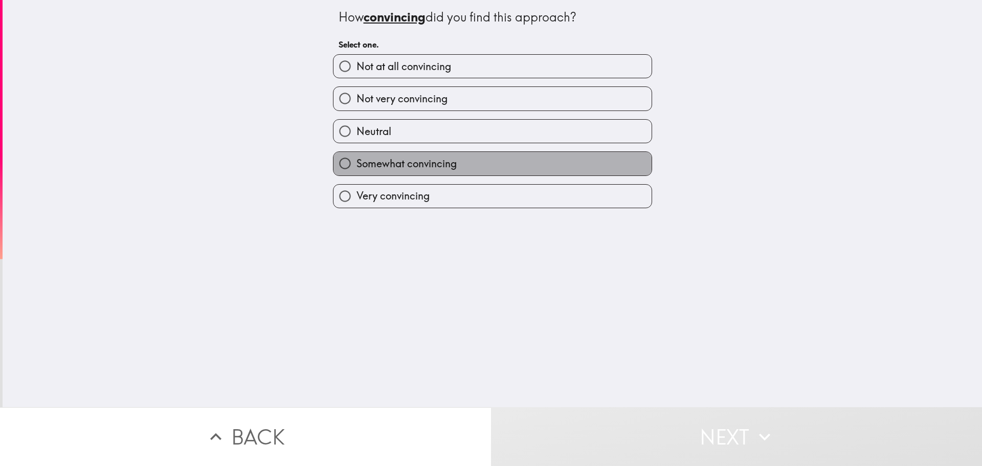
click at [397, 162] on span "Somewhat convincing" at bounding box center [407, 164] width 100 height 14
click at [357, 162] on input "Somewhat convincing" at bounding box center [345, 163] width 23 height 23
radio input "true"
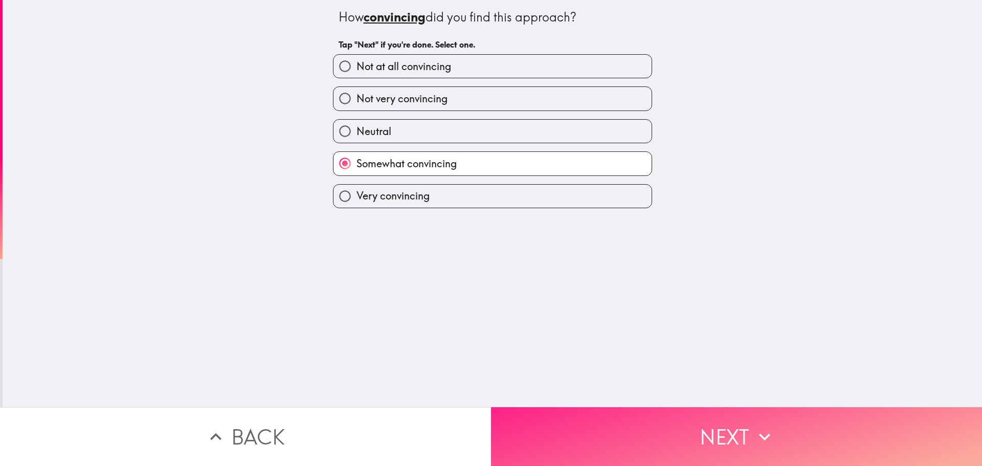
click at [569, 427] on button "Next" at bounding box center [736, 436] width 491 height 59
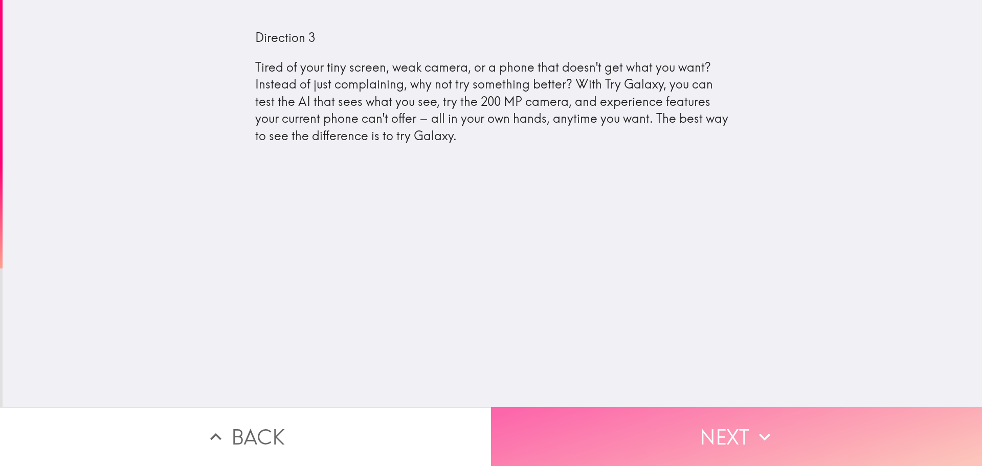
click at [724, 437] on button "Next" at bounding box center [736, 436] width 491 height 59
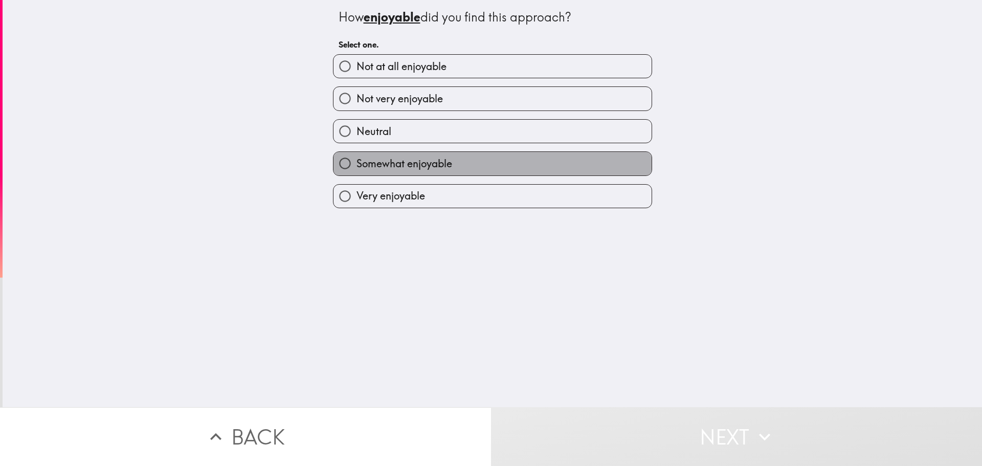
click at [362, 163] on span "Somewhat enjoyable" at bounding box center [405, 164] width 96 height 14
click at [357, 163] on input "Somewhat enjoyable" at bounding box center [345, 163] width 23 height 23
radio input "true"
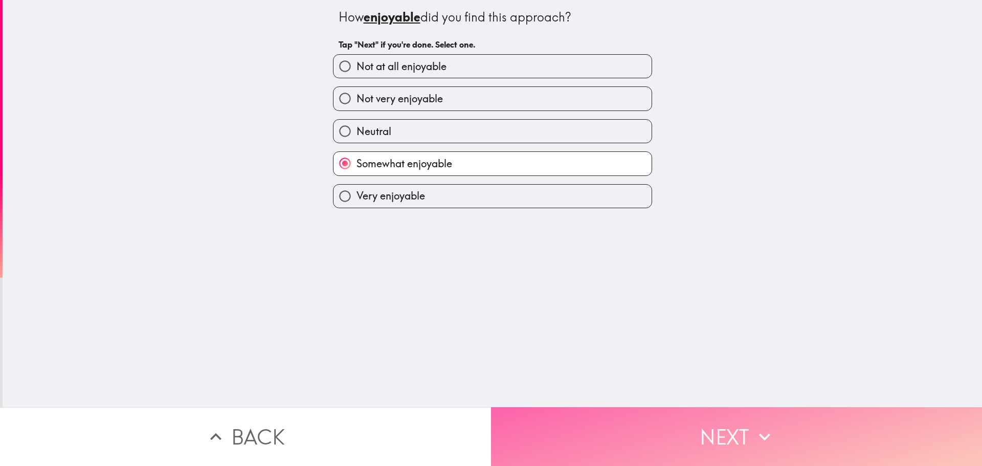
click at [520, 417] on button "Next" at bounding box center [736, 436] width 491 height 59
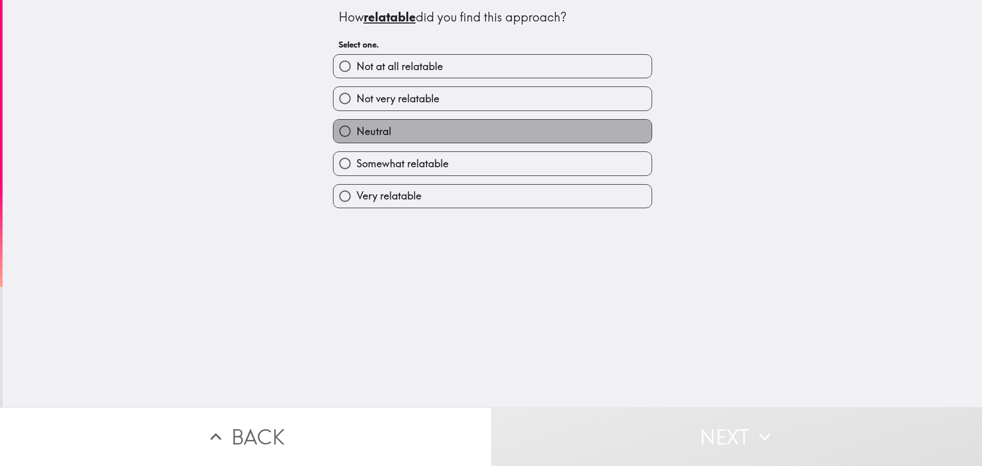
click at [387, 129] on label "Neutral" at bounding box center [493, 131] width 318 height 23
click at [357, 129] on input "Neutral" at bounding box center [345, 131] width 23 height 23
radio input "true"
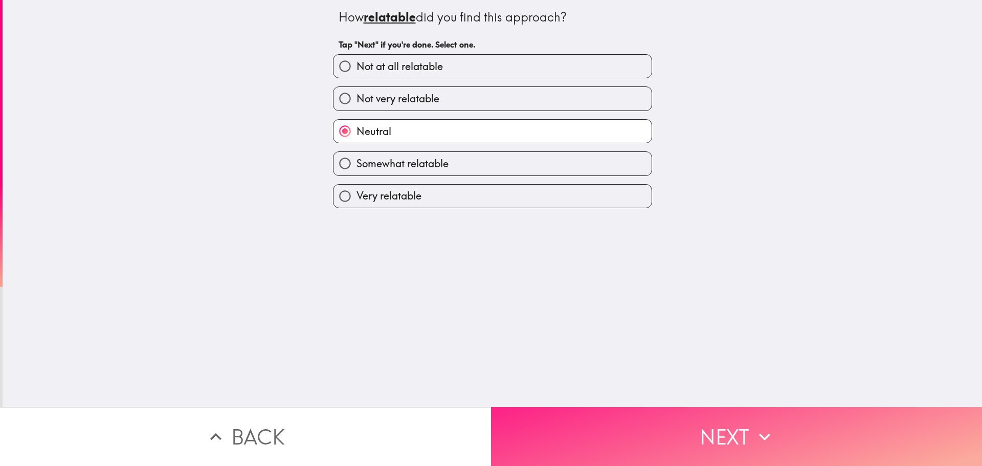
click at [528, 441] on button "Next" at bounding box center [736, 436] width 491 height 59
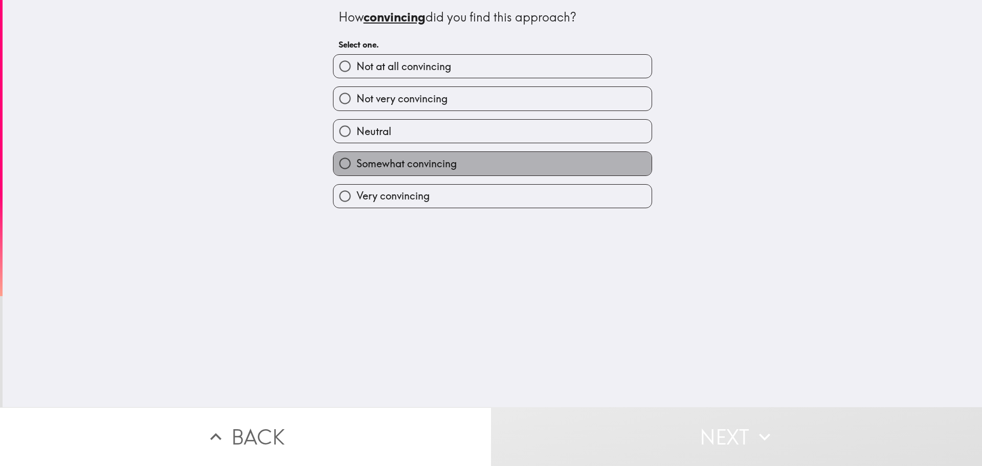
click at [405, 161] on span "Somewhat convincing" at bounding box center [407, 164] width 100 height 14
click at [357, 161] on input "Somewhat convincing" at bounding box center [345, 163] width 23 height 23
radio input "true"
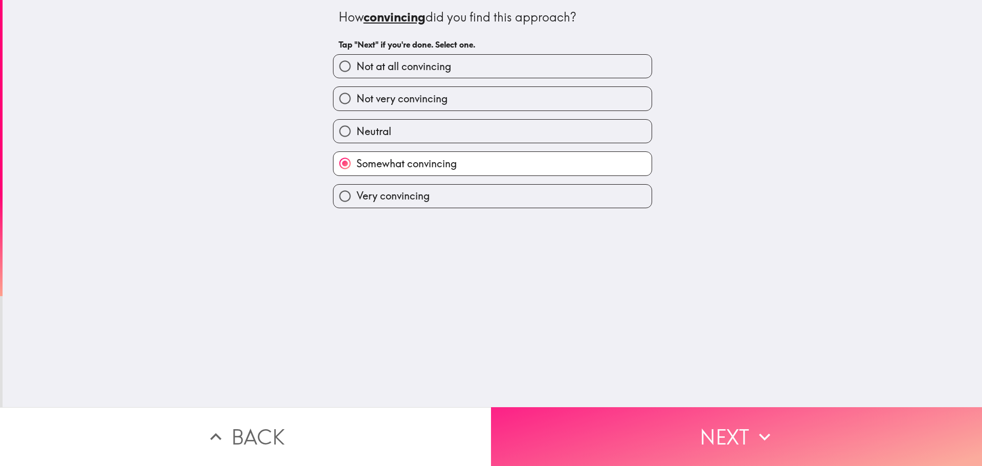
click at [541, 428] on button "Next" at bounding box center [736, 436] width 491 height 59
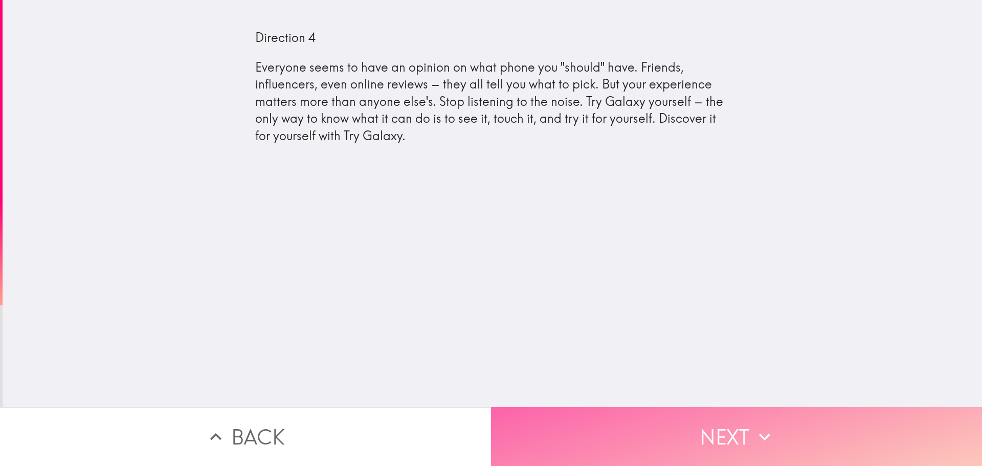
click at [728, 428] on button "Next" at bounding box center [736, 436] width 491 height 59
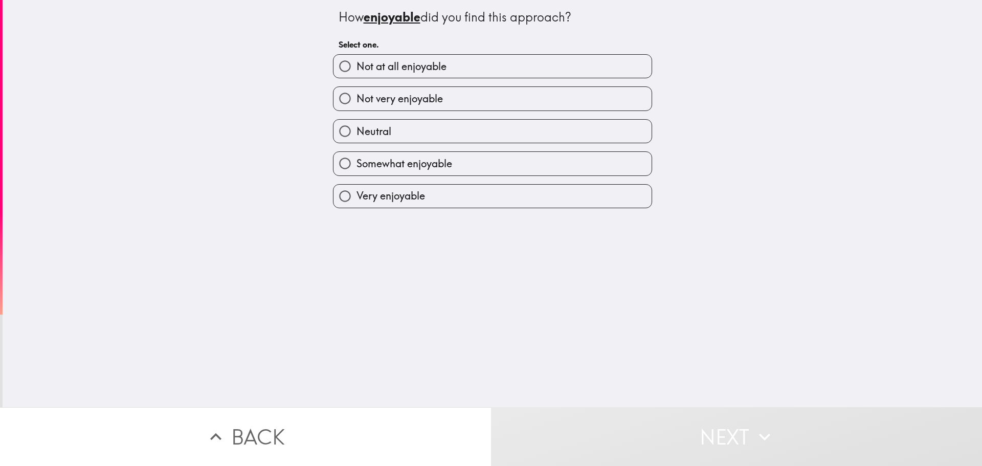
click at [368, 165] on span "Somewhat enjoyable" at bounding box center [405, 164] width 96 height 14
click at [357, 165] on input "Somewhat enjoyable" at bounding box center [345, 163] width 23 height 23
radio input "true"
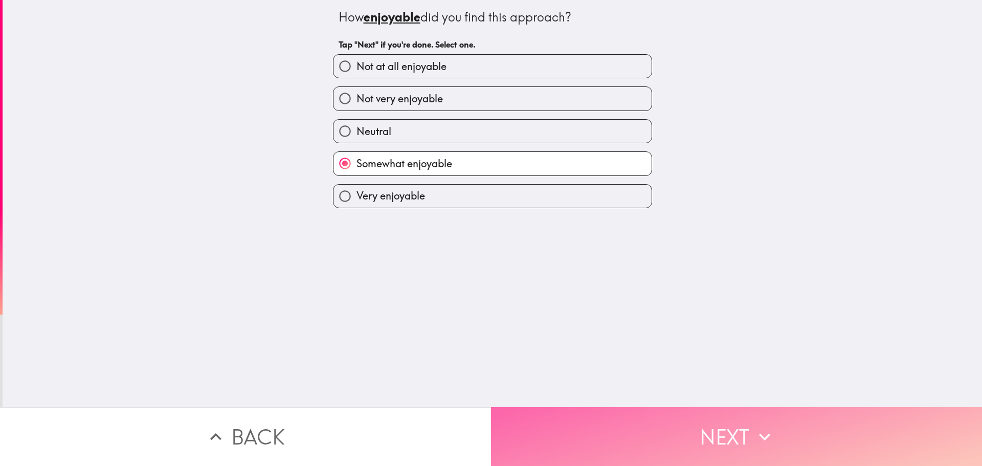
click at [542, 418] on button "Next" at bounding box center [736, 436] width 491 height 59
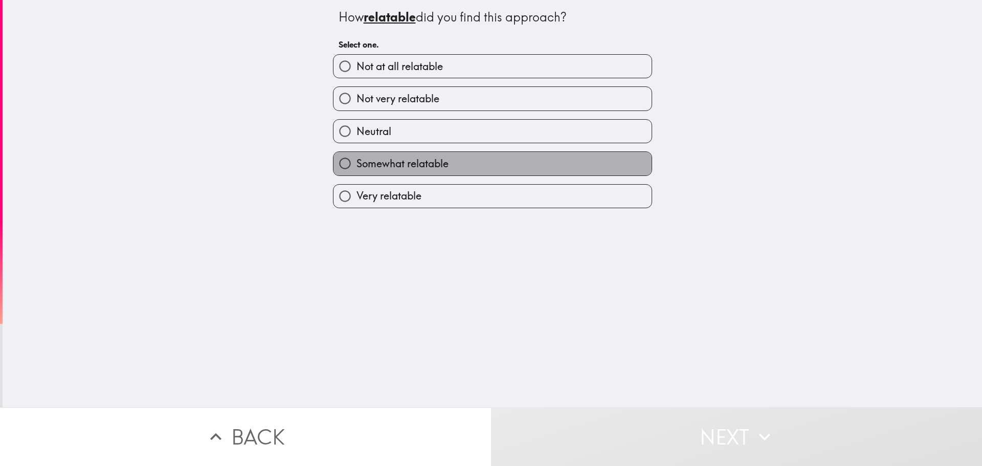
click at [370, 164] on span "Somewhat relatable" at bounding box center [403, 164] width 92 height 14
click at [357, 164] on input "Somewhat relatable" at bounding box center [345, 163] width 23 height 23
radio input "true"
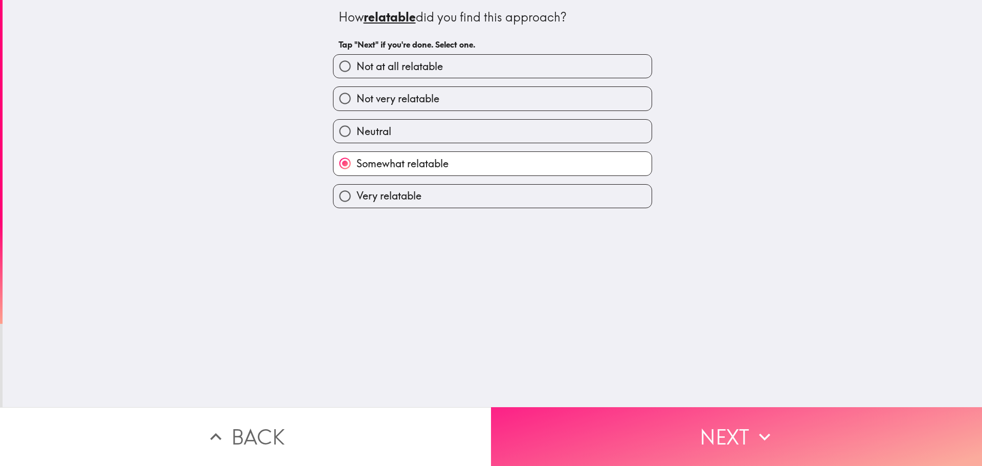
click at [589, 453] on button "Next" at bounding box center [736, 436] width 491 height 59
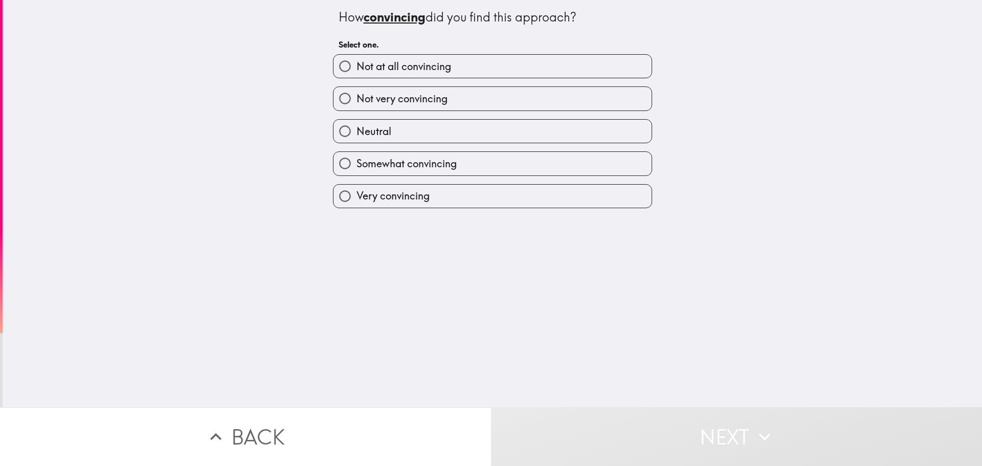
click at [488, 159] on label "Somewhat convincing" at bounding box center [493, 163] width 318 height 23
click at [357, 159] on input "Somewhat convincing" at bounding box center [345, 163] width 23 height 23
radio input "true"
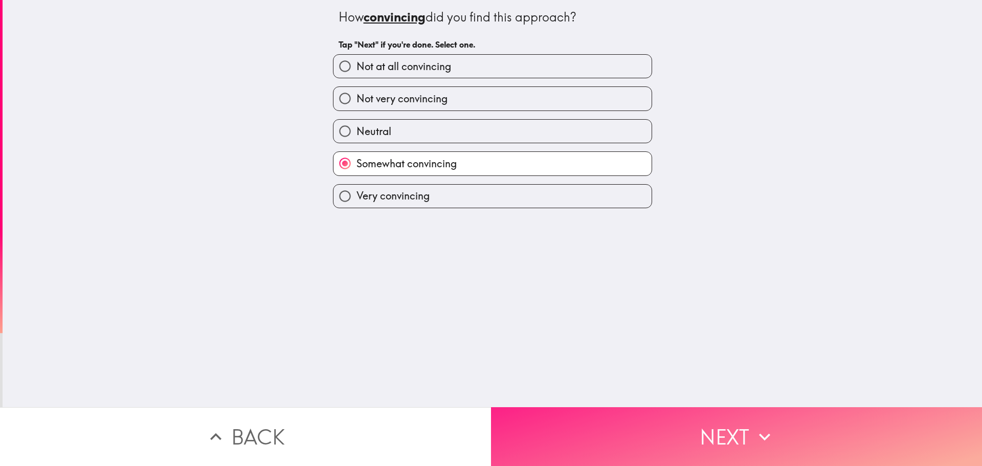
click at [540, 416] on button "Next" at bounding box center [736, 436] width 491 height 59
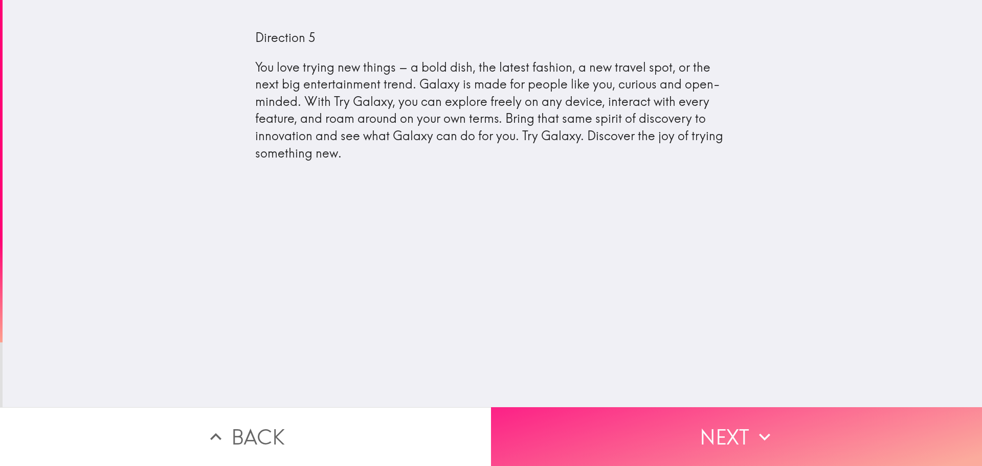
click at [633, 432] on button "Next" at bounding box center [736, 436] width 491 height 59
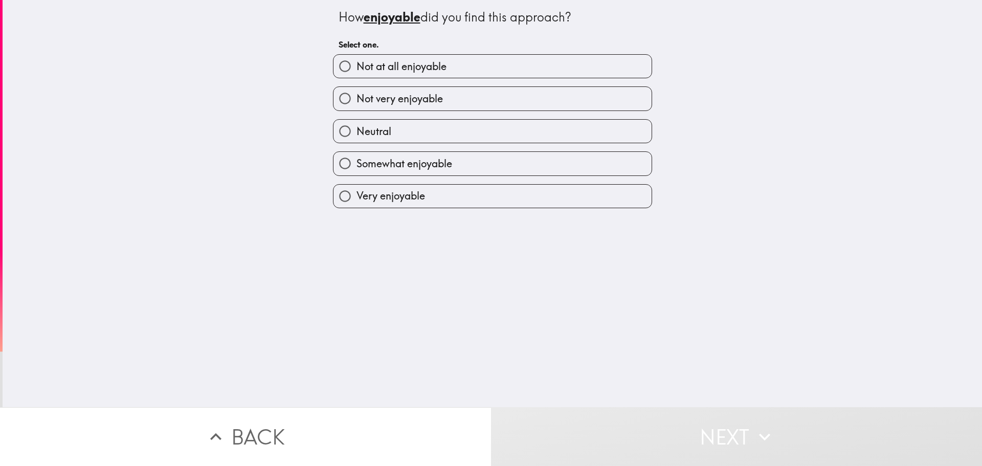
click at [380, 157] on span "Somewhat enjoyable" at bounding box center [405, 164] width 96 height 14
click at [357, 157] on input "Somewhat enjoyable" at bounding box center [345, 163] width 23 height 23
radio input "true"
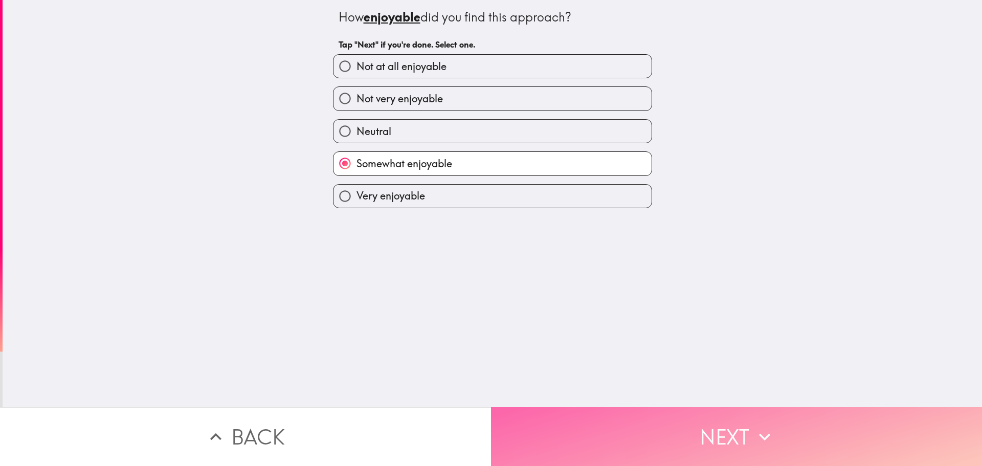
click at [524, 436] on button "Next" at bounding box center [736, 436] width 491 height 59
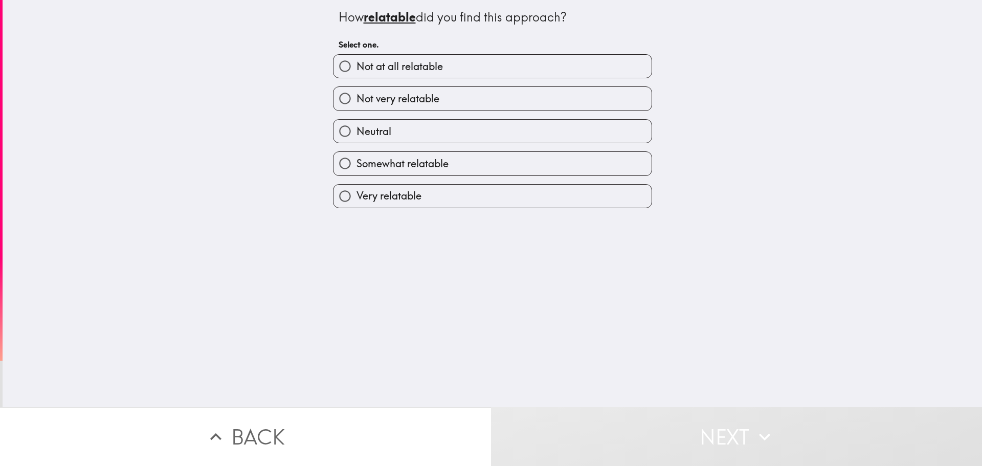
click at [375, 170] on span "Somewhat relatable" at bounding box center [403, 164] width 92 height 14
click at [357, 170] on input "Somewhat relatable" at bounding box center [345, 163] width 23 height 23
radio input "true"
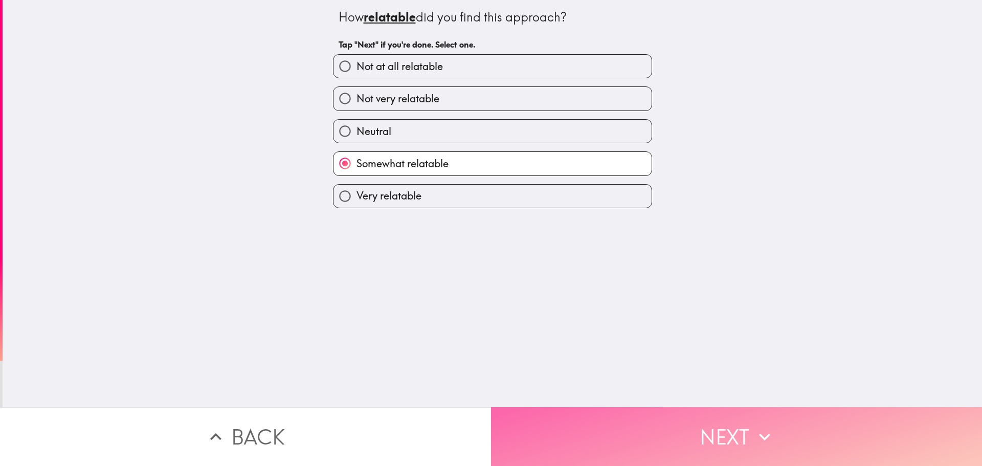
click at [550, 423] on button "Next" at bounding box center [736, 436] width 491 height 59
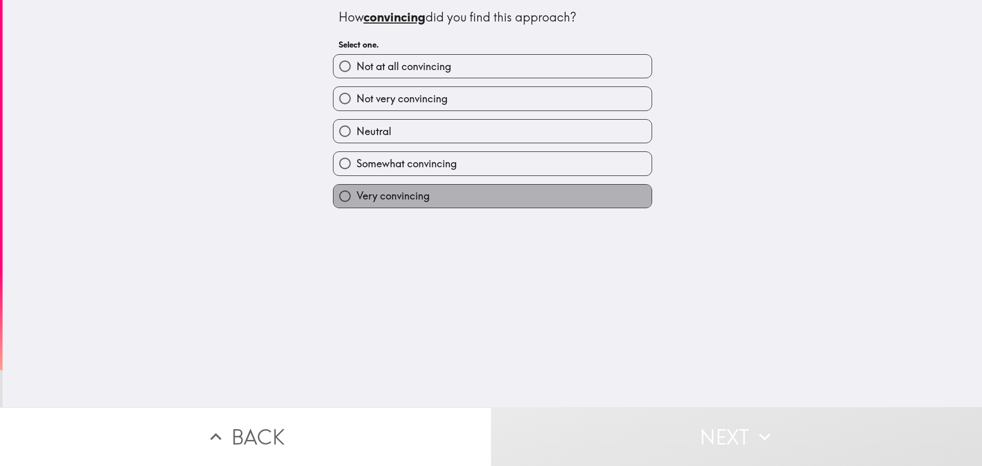
click at [390, 195] on span "Very convincing" at bounding box center [393, 196] width 73 height 14
click at [357, 195] on input "Very convincing" at bounding box center [345, 196] width 23 height 23
radio input "true"
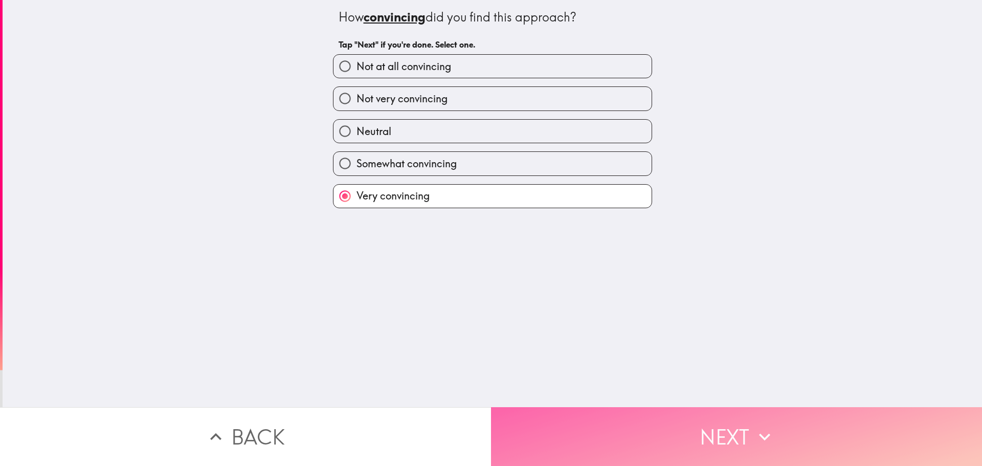
click at [529, 415] on button "Next" at bounding box center [736, 436] width 491 height 59
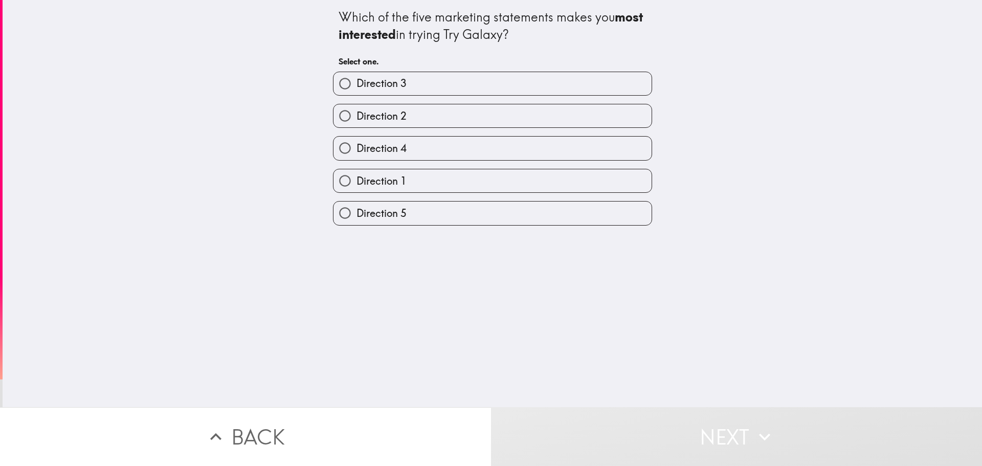
click at [375, 213] on span "Direction 5" at bounding box center [382, 213] width 50 height 14
click at [357, 213] on input "Direction 5" at bounding box center [345, 213] width 23 height 23
radio input "true"
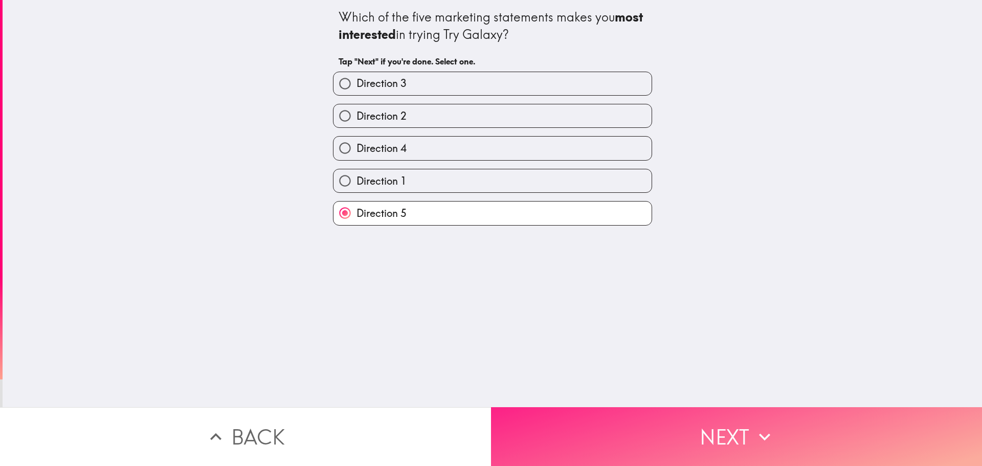
click at [562, 430] on button "Next" at bounding box center [736, 436] width 491 height 59
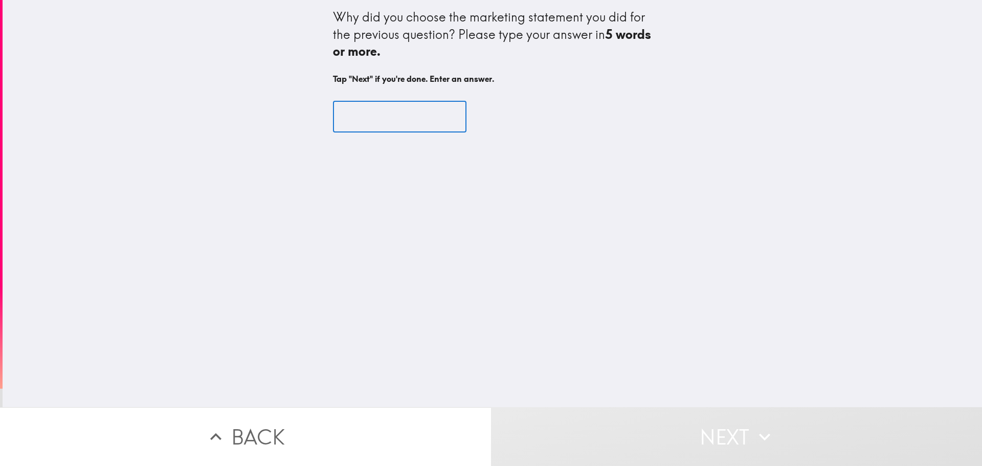
click at [386, 123] on input "text" at bounding box center [400, 117] width 134 height 32
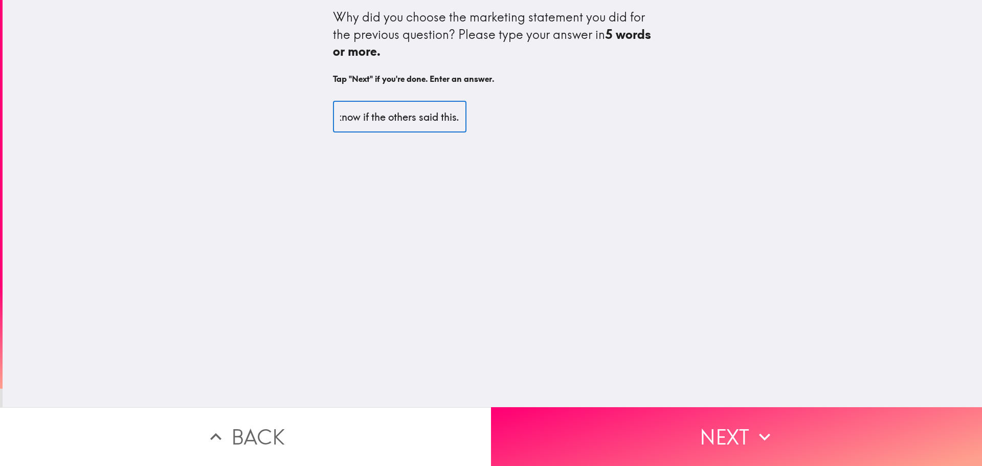
scroll to position [0, 228]
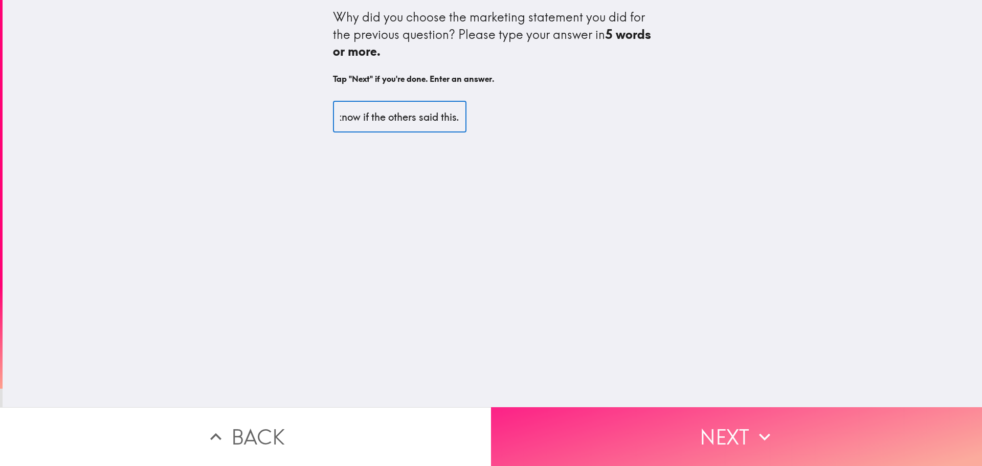
type input "The "try on any device" caught my eye. I don't know if the others said this."
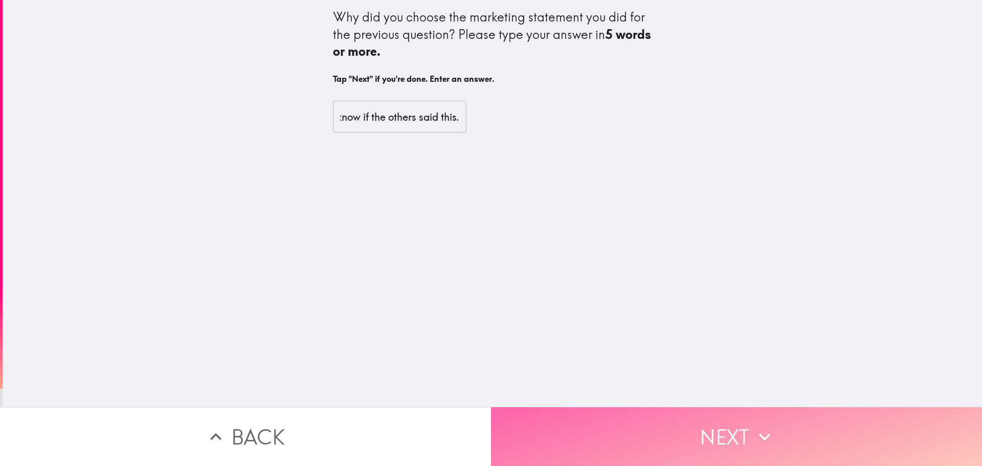
scroll to position [0, 0]
click at [559, 413] on button "Next" at bounding box center [736, 436] width 491 height 59
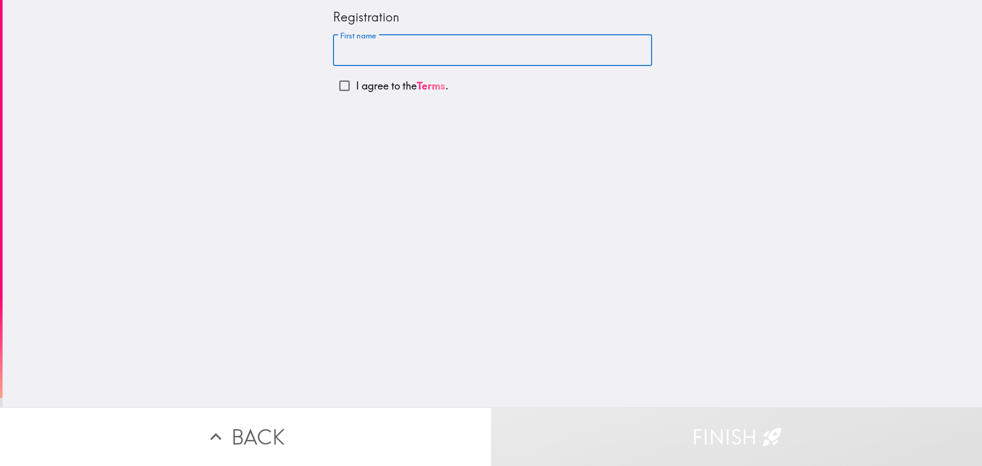
click at [348, 53] on input "First name" at bounding box center [492, 51] width 319 height 32
drag, startPoint x: 386, startPoint y: 55, endPoint x: 174, endPoint y: 37, distance: 212.1
click at [175, 37] on div "Registration First name [PERSON_NAME] First name I agree to the Terms ." at bounding box center [493, 203] width 980 height 407
type input "[PERSON_NAME]"
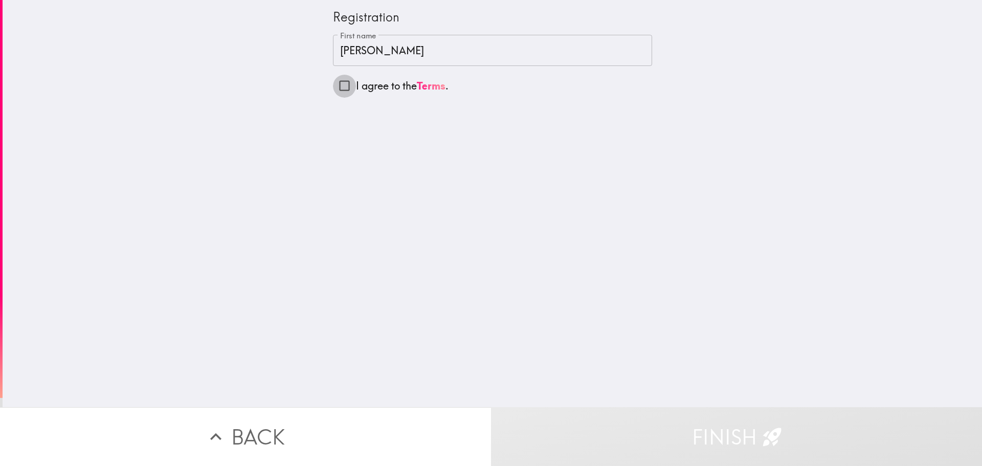
click at [337, 87] on input "I agree to the Terms ." at bounding box center [344, 85] width 23 height 23
checkbox input "true"
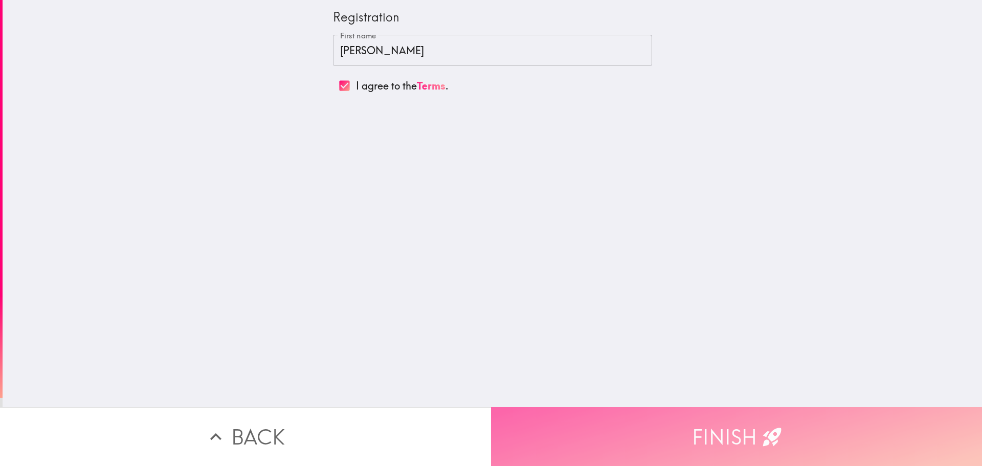
click at [622, 437] on button "Finish" at bounding box center [736, 436] width 491 height 59
